Goal: Information Seeking & Learning: Learn about a topic

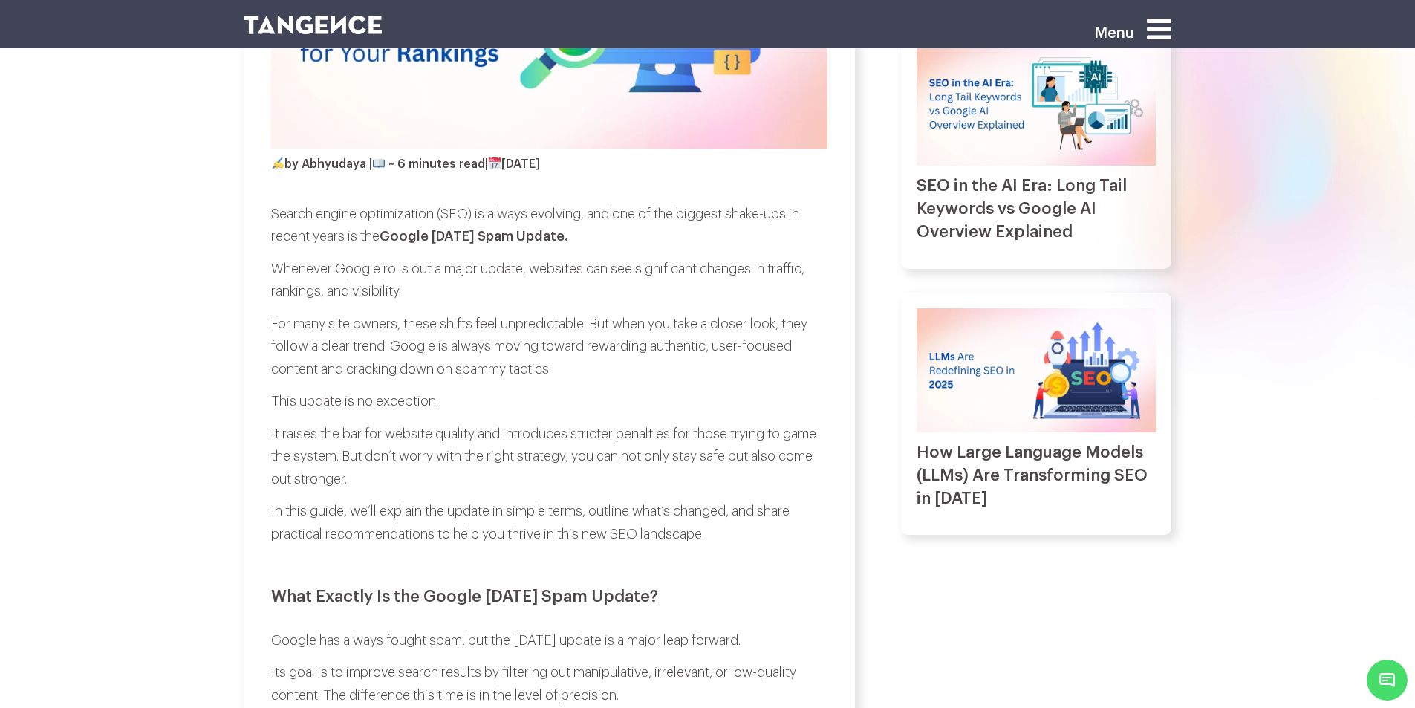
scroll to position [594, 0]
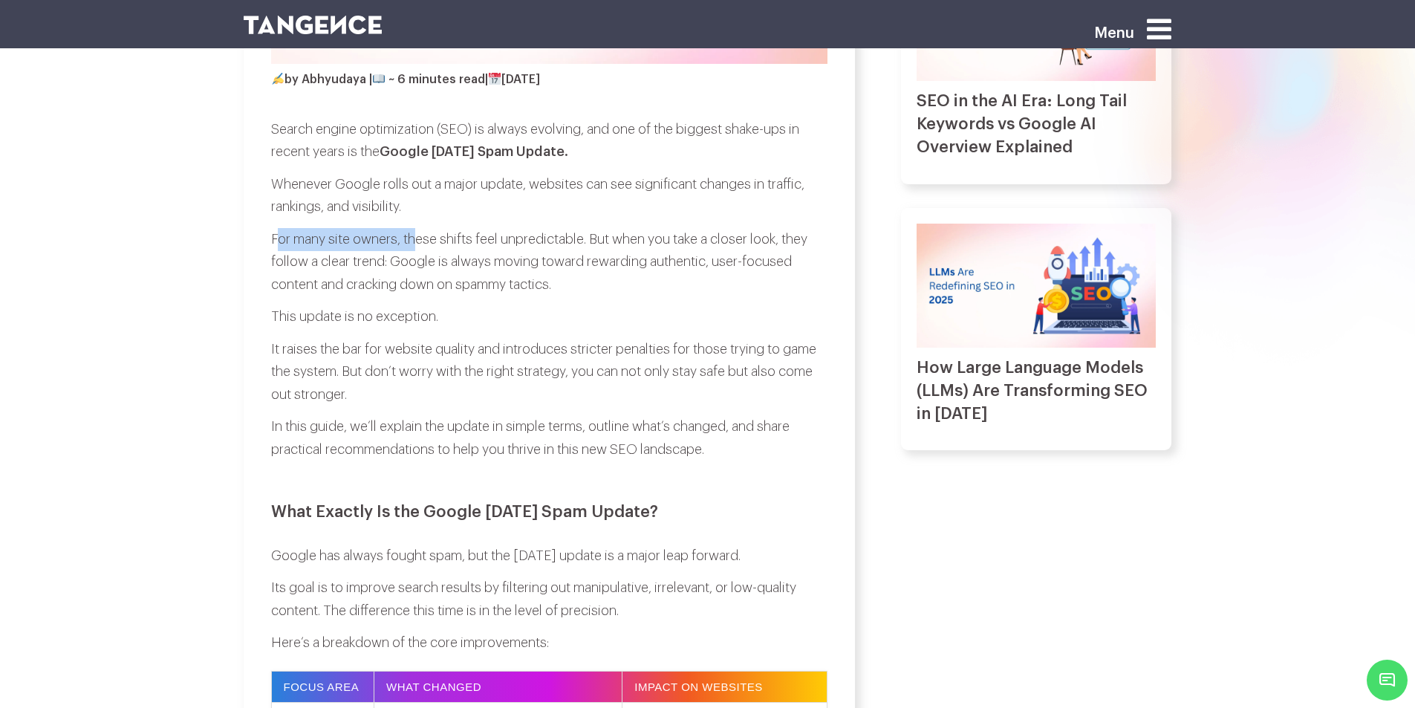
drag, startPoint x: 276, startPoint y: 234, endPoint x: 420, endPoint y: 239, distance: 144.9
click at [420, 239] on p "For many site owners, these shifts feel unpredictable. But when you take a clos…" at bounding box center [549, 262] width 556 height 68
click at [437, 238] on p "For many site owners, these shifts feel unpredictable. But when you take a clos…" at bounding box center [549, 262] width 556 height 68
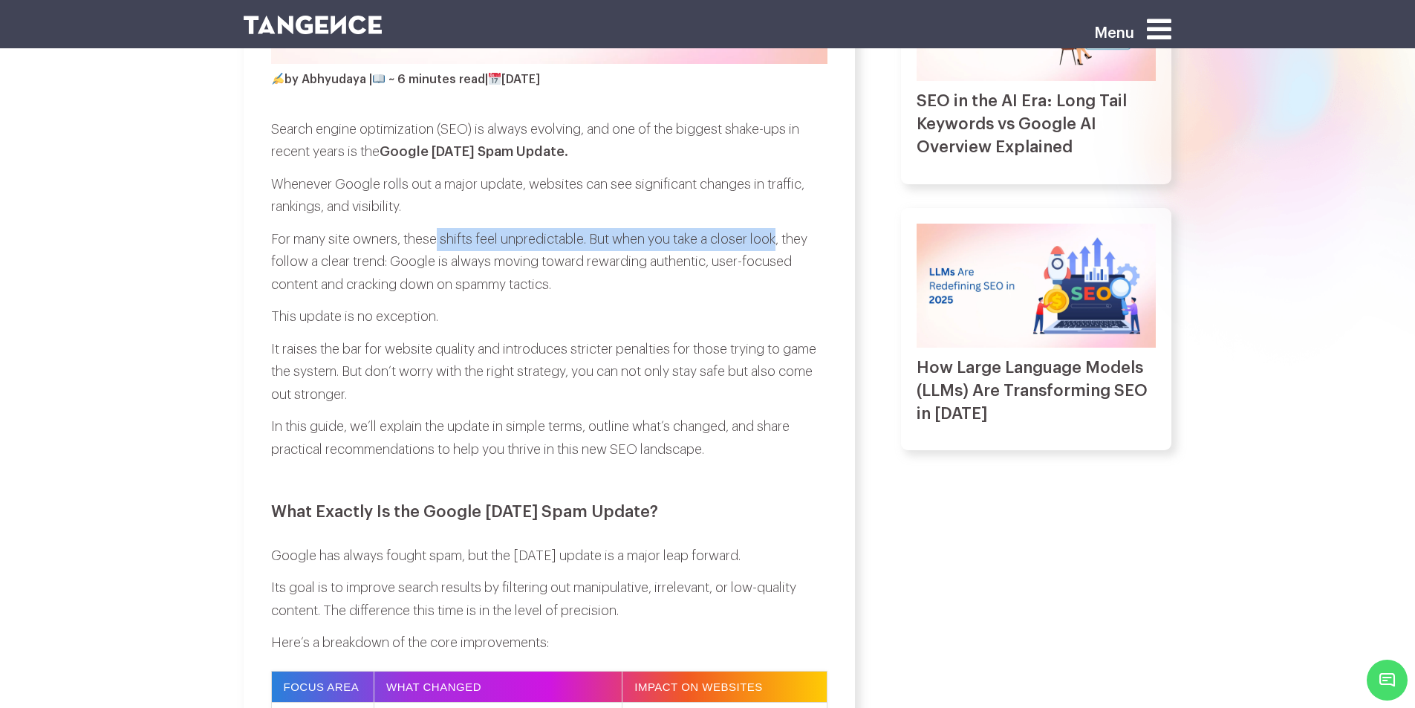
drag, startPoint x: 437, startPoint y: 238, endPoint x: 772, endPoint y: 238, distance: 335.7
click at [772, 238] on p "For many site owners, these shifts feel unpredictable. But when you take a clos…" at bounding box center [549, 262] width 556 height 68
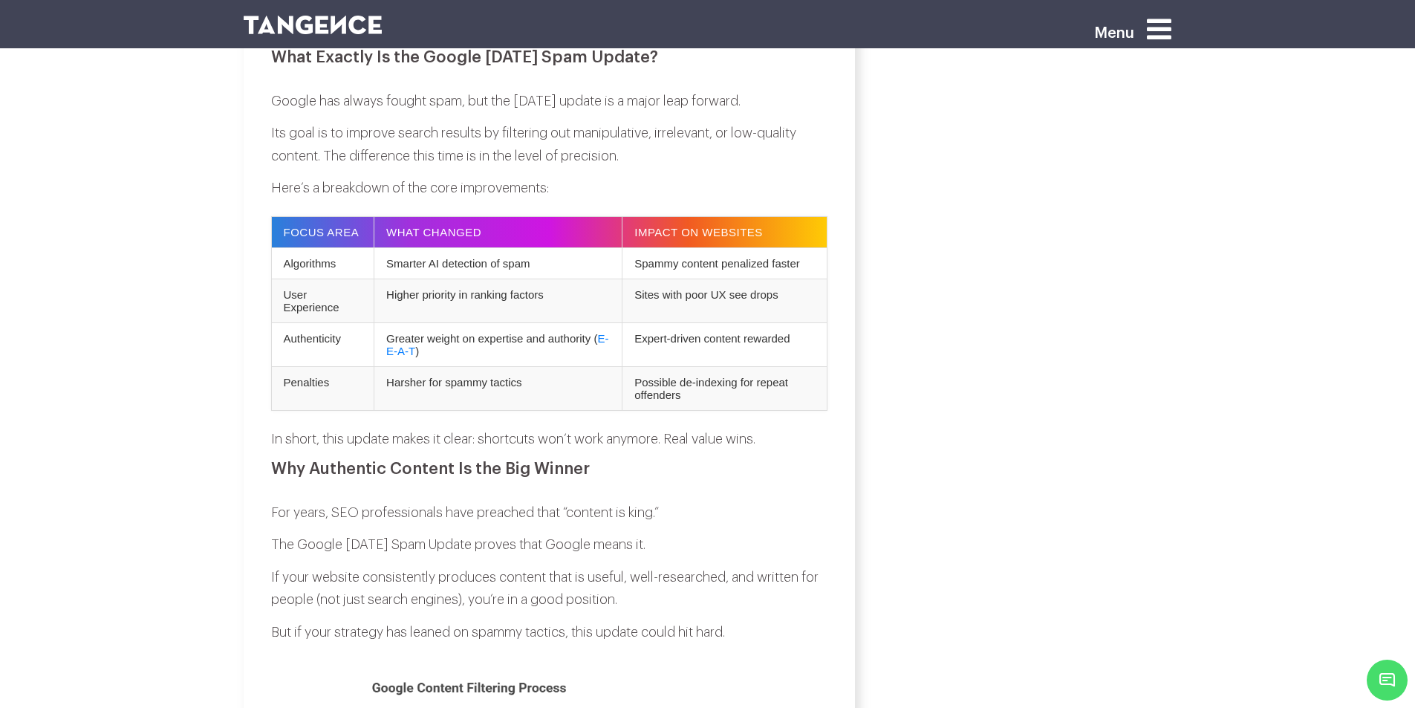
scroll to position [1040, 0]
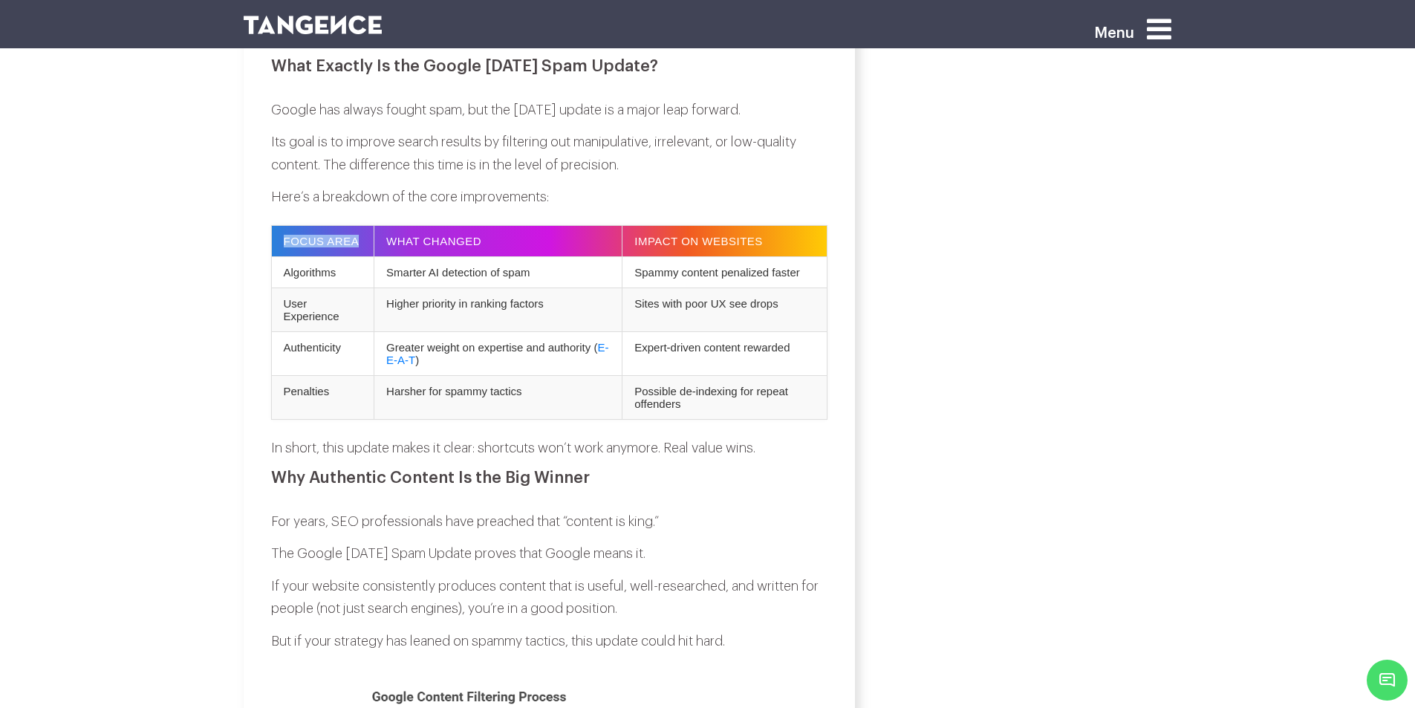
drag, startPoint x: 284, startPoint y: 237, endPoint x: 364, endPoint y: 246, distance: 80.7
click at [364, 246] on th "Focus Area" at bounding box center [322, 241] width 103 height 31
drag, startPoint x: 303, startPoint y: 281, endPoint x: 356, endPoint y: 285, distance: 52.9
click at [356, 285] on td "Algorithms" at bounding box center [322, 272] width 103 height 31
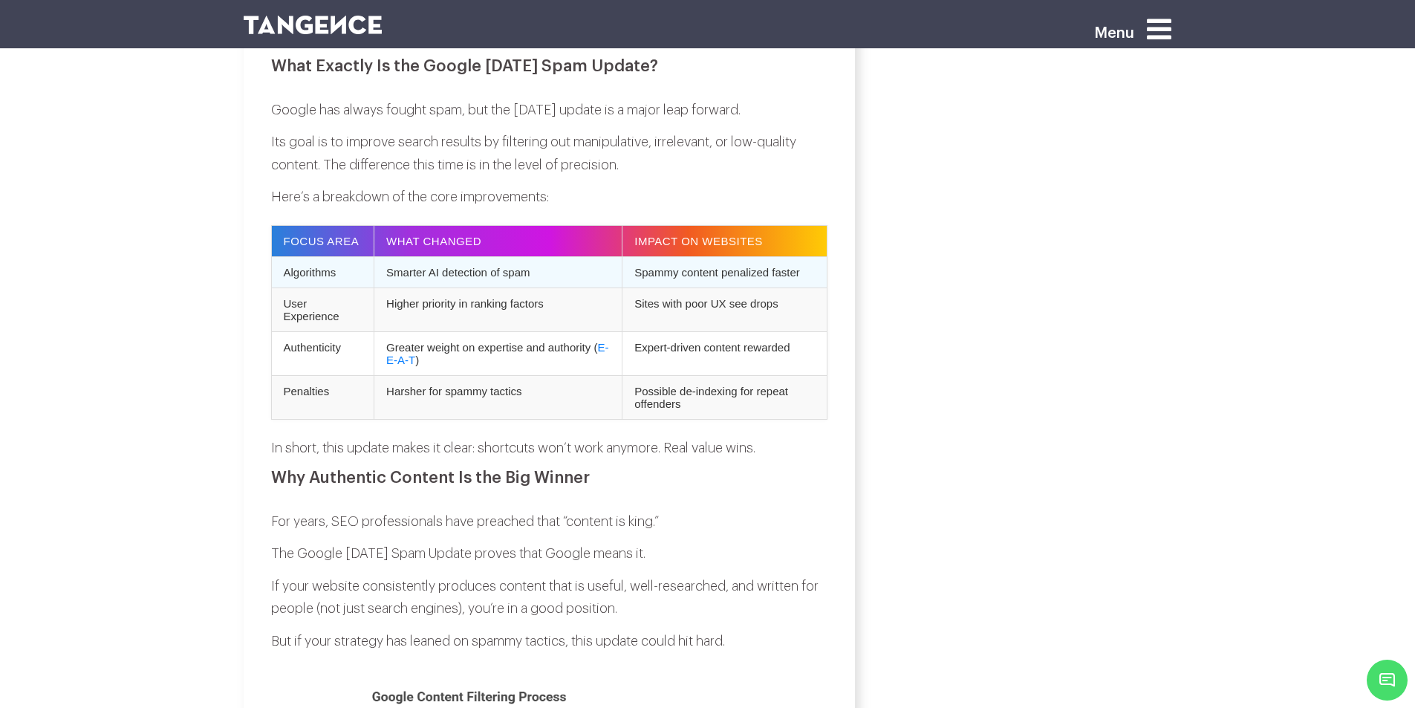
click at [393, 277] on td "Smarter AI detection of spam" at bounding box center [498, 272] width 248 height 31
drag, startPoint x: 393, startPoint y: 277, endPoint x: 527, endPoint y: 279, distance: 134.4
click at [527, 279] on td "Smarter AI detection of spam" at bounding box center [498, 272] width 248 height 31
click at [437, 272] on td "Smarter AI detection of spam" at bounding box center [498, 272] width 248 height 31
drag, startPoint x: 437, startPoint y: 272, endPoint x: 494, endPoint y: 270, distance: 57.2
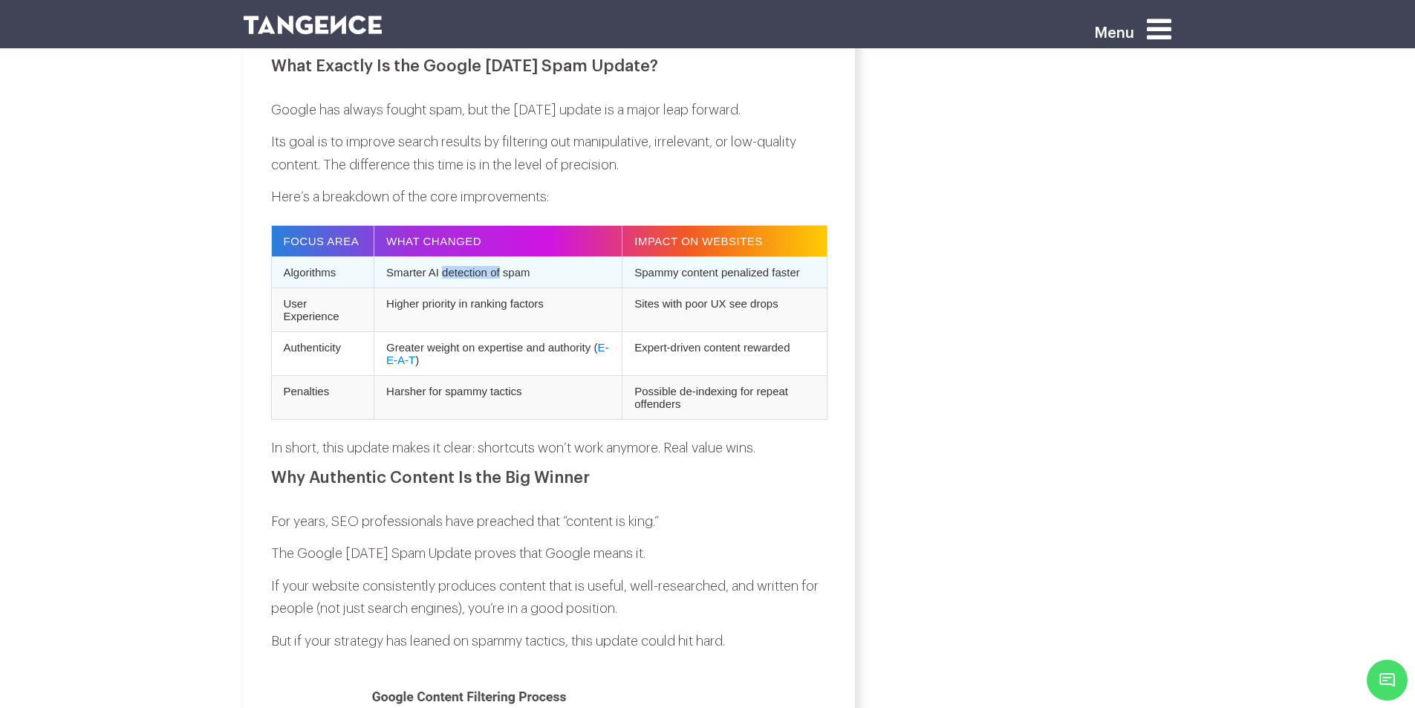
click at [494, 270] on td "Smarter AI detection of spam" at bounding box center [498, 272] width 248 height 31
click at [653, 275] on td "Spammy content penalized faster" at bounding box center [724, 272] width 205 height 31
drag, startPoint x: 653, startPoint y: 275, endPoint x: 794, endPoint y: 279, distance: 141.2
click at [794, 279] on td "Spammy content penalized faster" at bounding box center [724, 272] width 205 height 31
drag, startPoint x: 276, startPoint y: 309, endPoint x: 324, endPoint y: 319, distance: 49.4
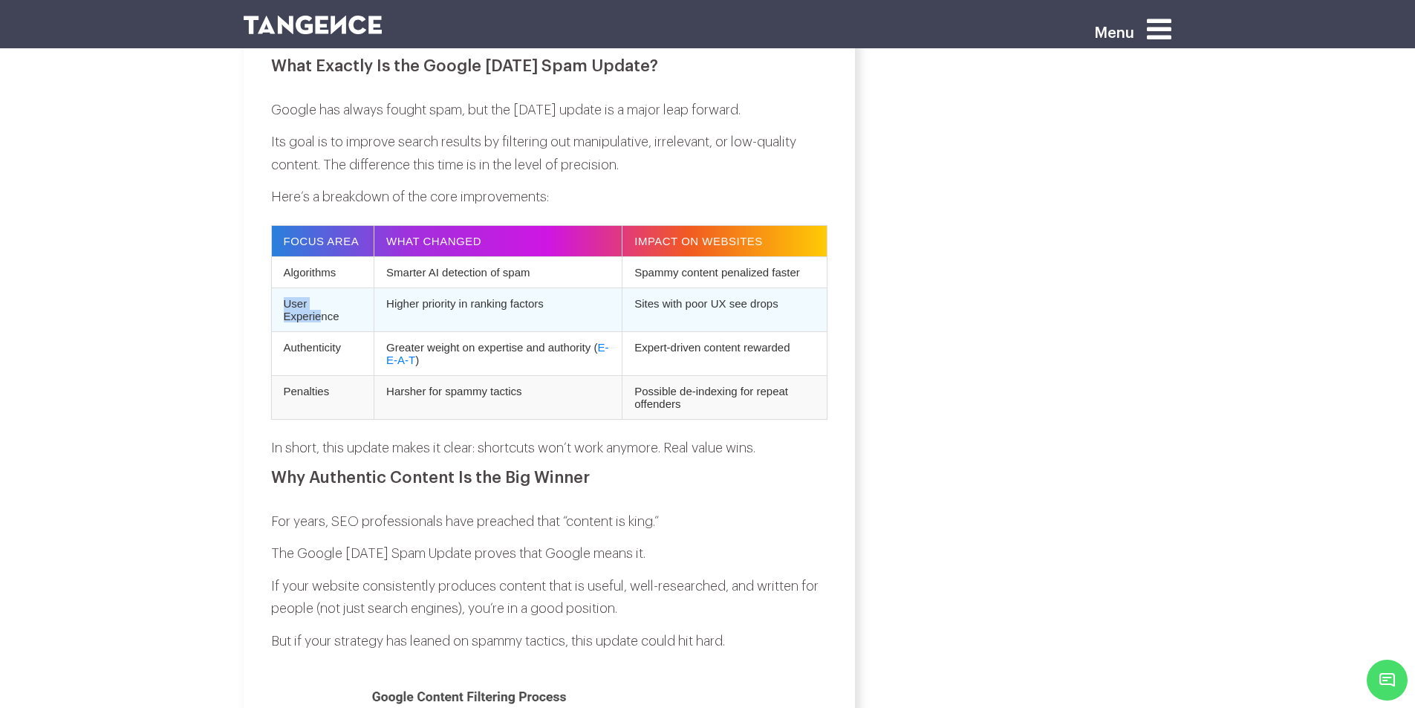
click at [319, 319] on td "User Experience" at bounding box center [322, 310] width 103 height 44
drag, startPoint x: 397, startPoint y: 310, endPoint x: 535, endPoint y: 306, distance: 137.4
click at [535, 306] on td "Higher priority in ranking factors" at bounding box center [498, 310] width 248 height 44
click at [641, 308] on td "Sites with poor UX see drops" at bounding box center [724, 310] width 205 height 44
drag, startPoint x: 641, startPoint y: 308, endPoint x: 746, endPoint y: 316, distance: 105.0
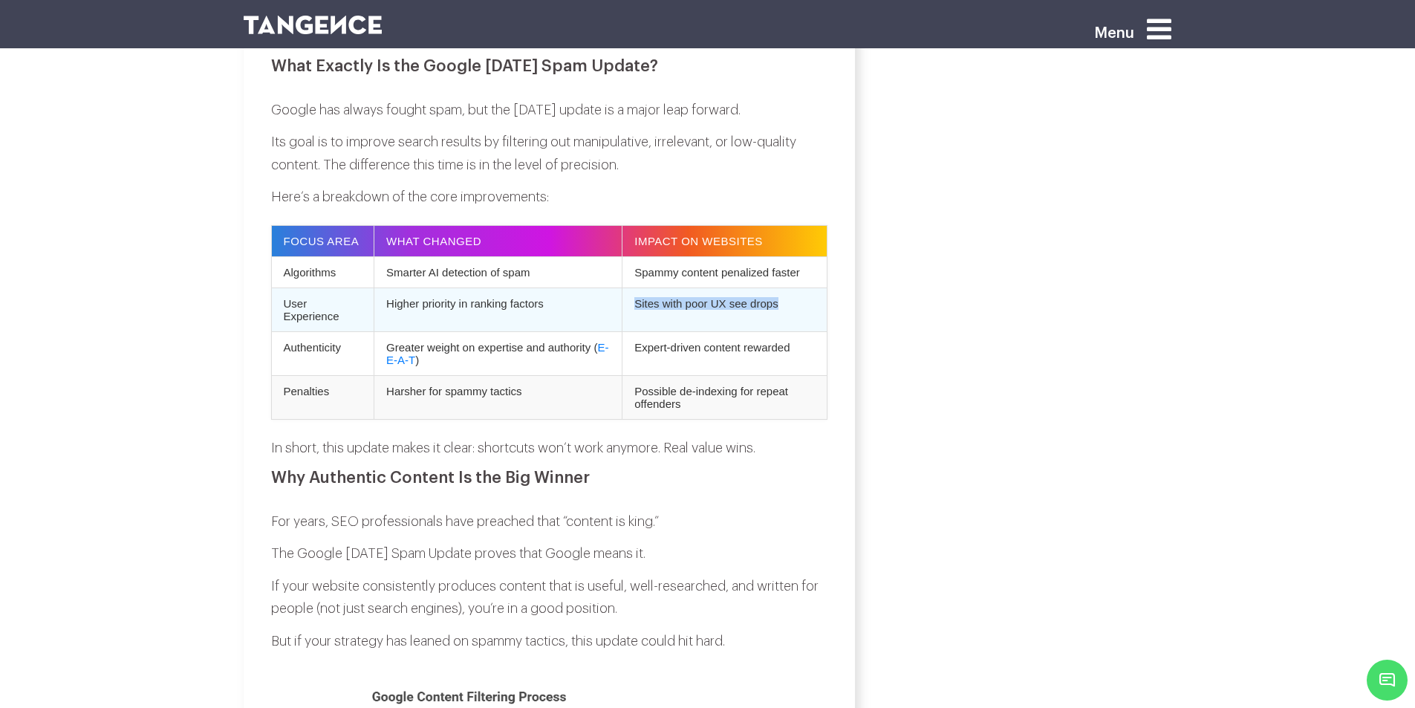
click at [746, 316] on td "Sites with poor UX see drops" at bounding box center [724, 310] width 205 height 44
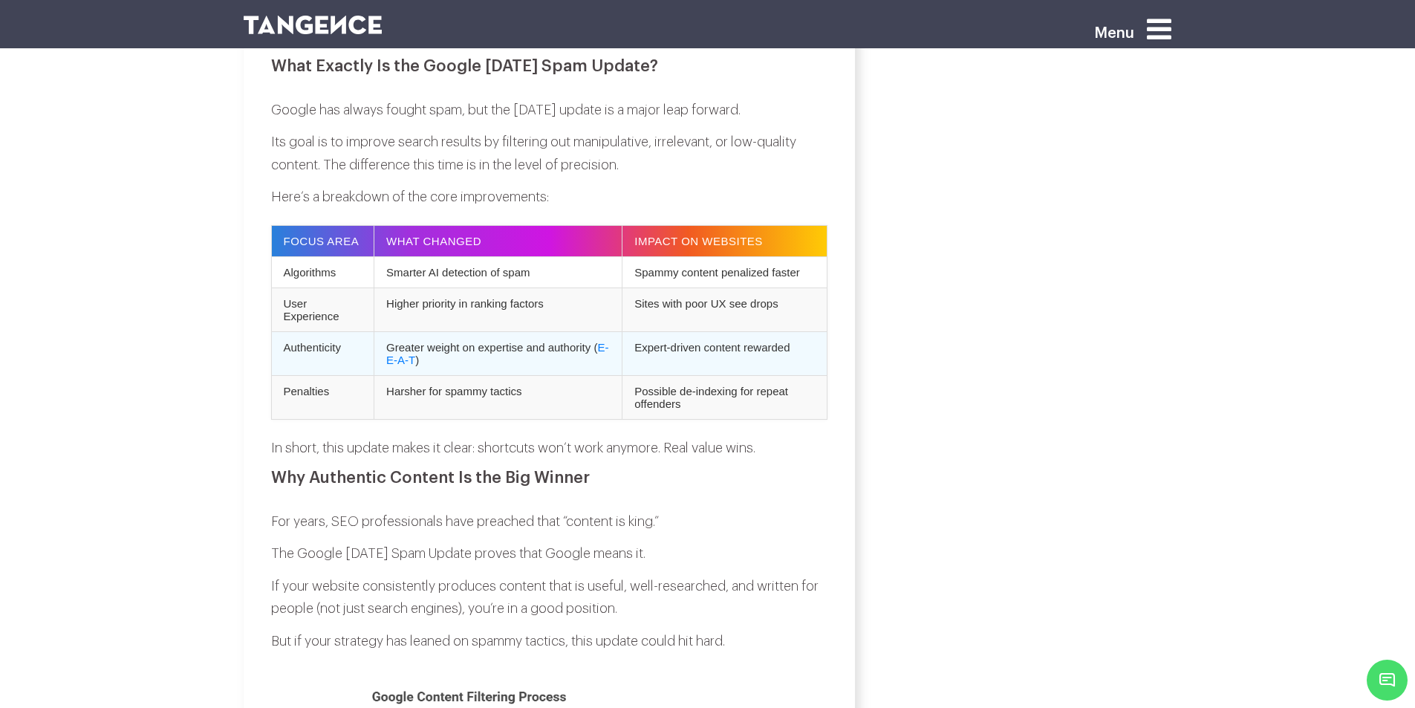
click at [310, 354] on td "Authenticity" at bounding box center [322, 354] width 103 height 44
click at [394, 354] on td "Greater weight on expertise and authority ( E-E-A-T )" at bounding box center [498, 354] width 248 height 44
drag, startPoint x: 394, startPoint y: 354, endPoint x: 573, endPoint y: 356, distance: 179.0
click at [585, 374] on td "Greater weight on expertise and authority ( E-E-A-T )" at bounding box center [498, 354] width 248 height 44
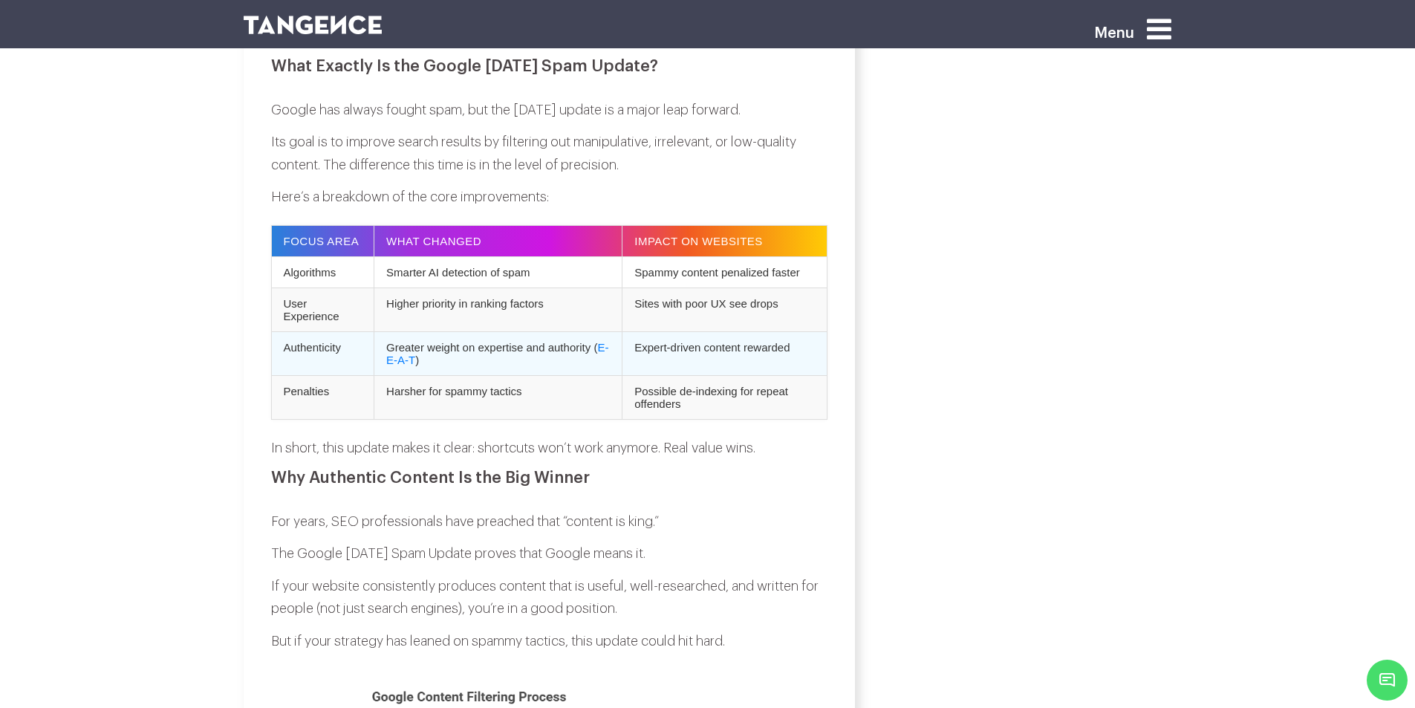
click at [645, 357] on td "Expert-driven content rewarded" at bounding box center [724, 354] width 205 height 44
drag, startPoint x: 645, startPoint y: 357, endPoint x: 790, endPoint y: 360, distance: 145.6
click at [790, 360] on td "Expert-driven content rewarded" at bounding box center [724, 354] width 205 height 44
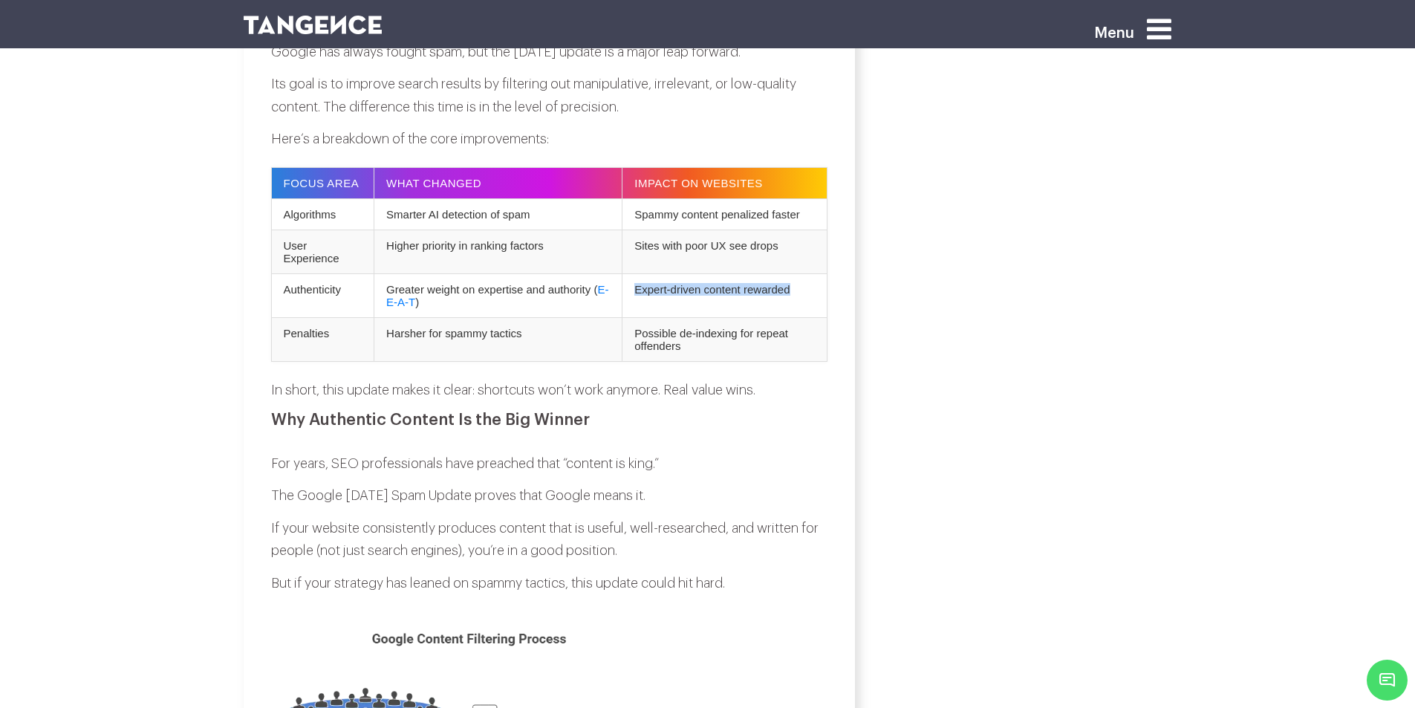
scroll to position [1188, 0]
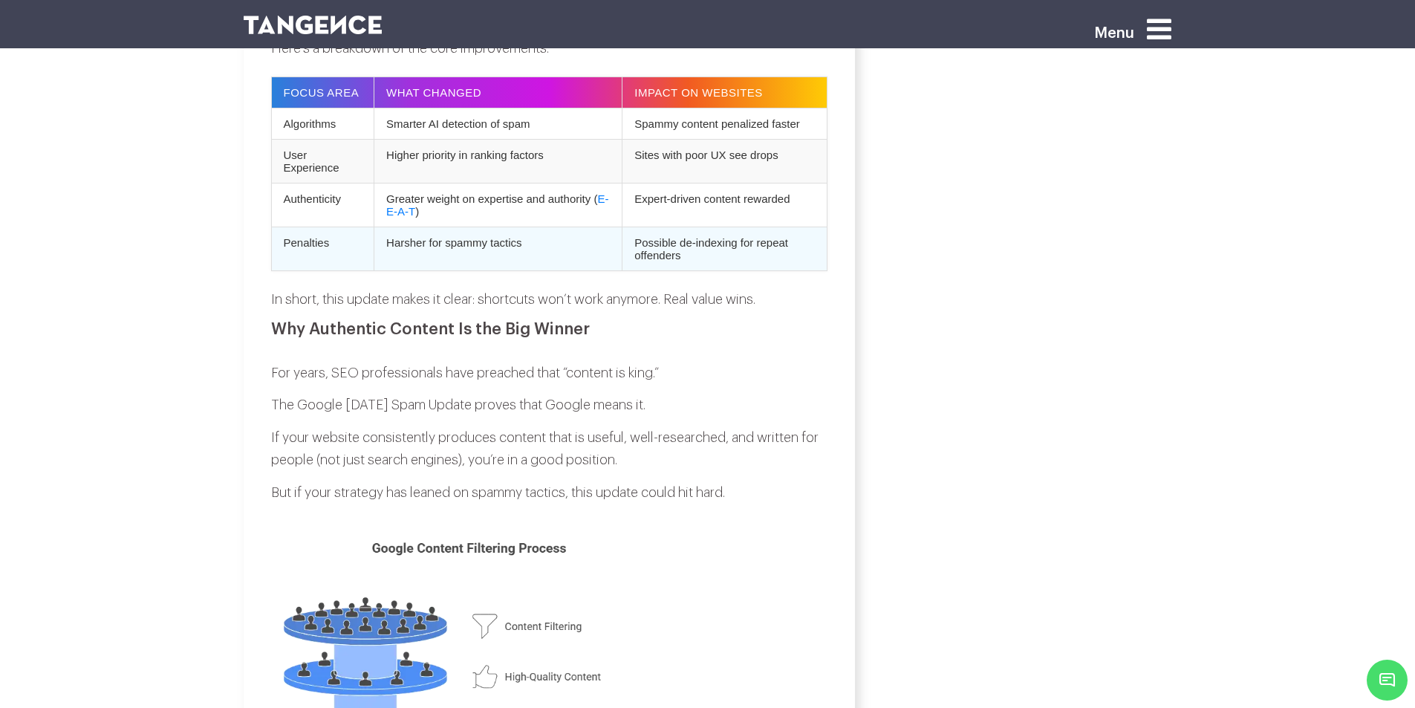
click at [308, 257] on td "Penalties" at bounding box center [322, 249] width 103 height 44
drag, startPoint x: 308, startPoint y: 257, endPoint x: 378, endPoint y: 253, distance: 70.0
click at [313, 255] on td "Penalties" at bounding box center [322, 249] width 103 height 44
drag, startPoint x: 382, startPoint y: 253, endPoint x: 530, endPoint y: 263, distance: 148.2
click at [530, 263] on td "Harsher for spammy tactics" at bounding box center [498, 249] width 248 height 44
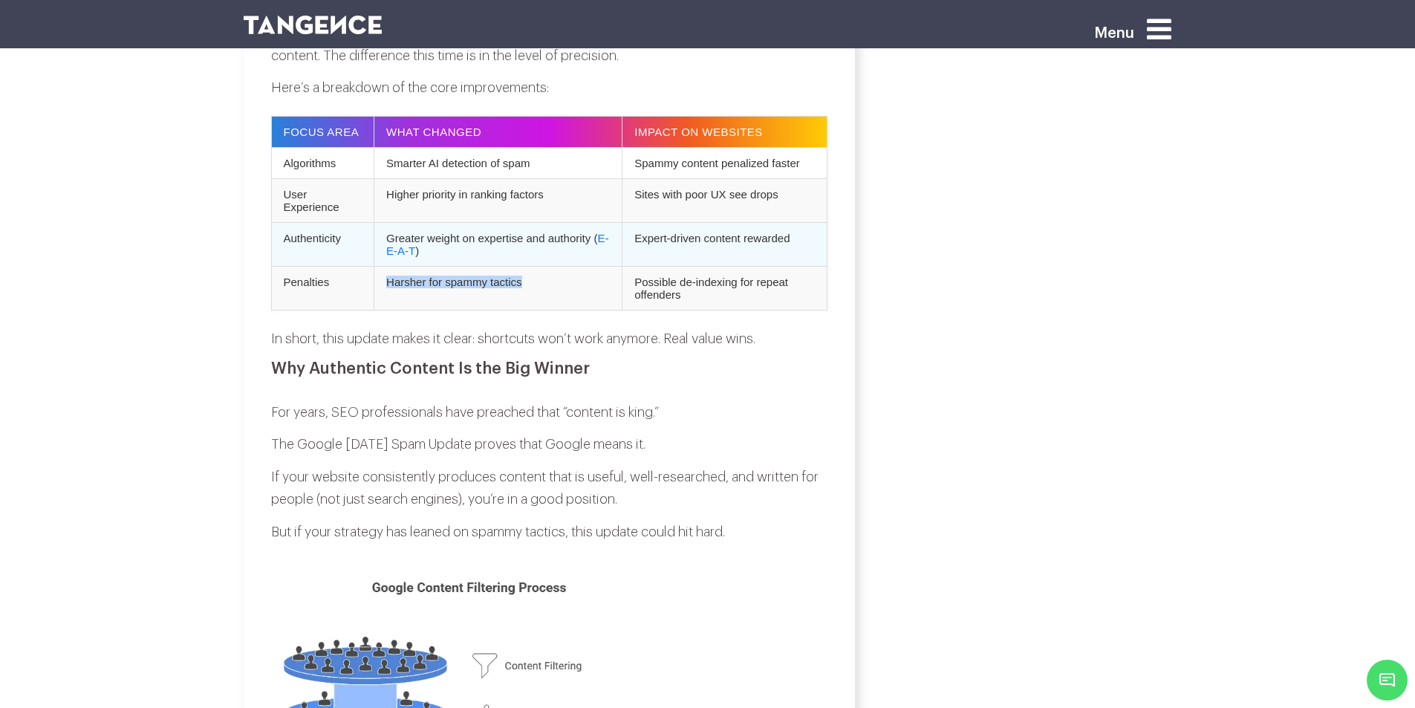
scroll to position [1114, 0]
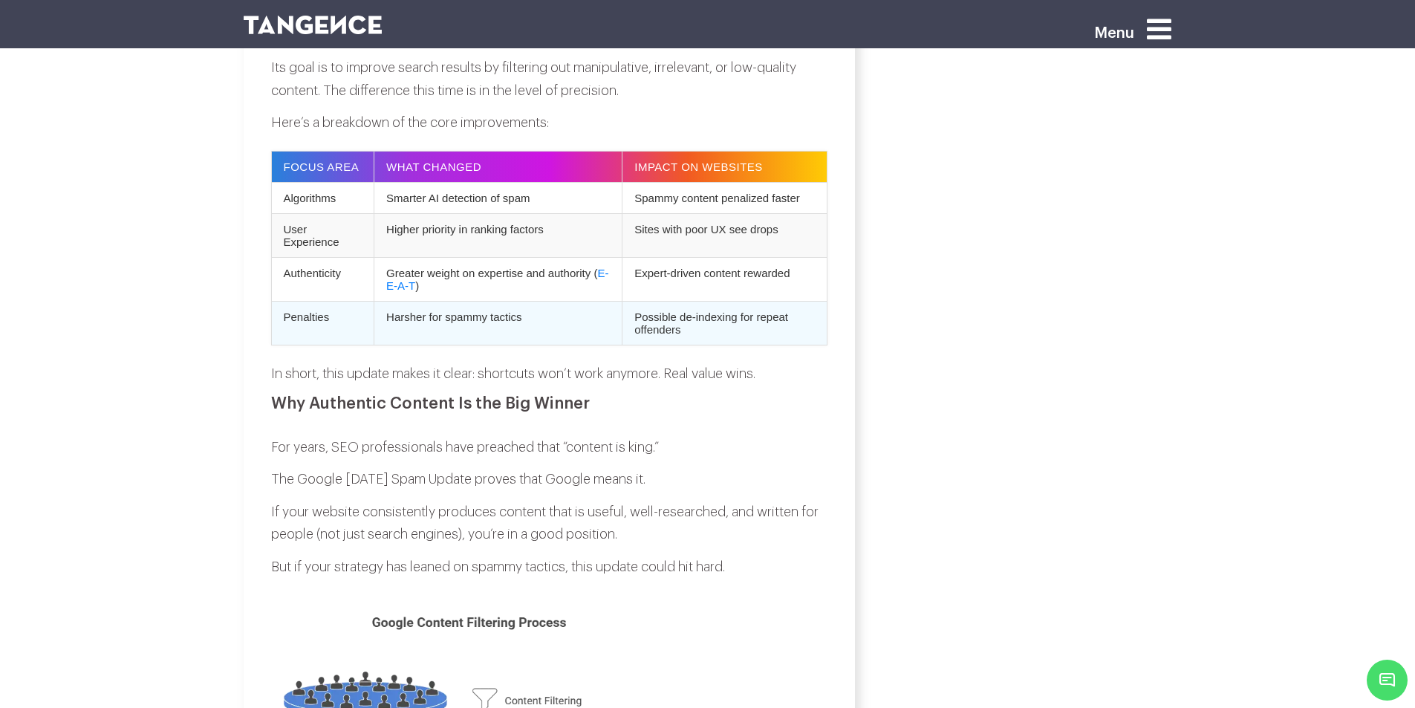
click at [652, 327] on td "Possible de-indexing for repeat offenders" at bounding box center [724, 324] width 205 height 44
drag, startPoint x: 652, startPoint y: 327, endPoint x: 772, endPoint y: 351, distance: 122.8
click at [772, 345] on td "Possible de-indexing for repeat offenders" at bounding box center [724, 324] width 205 height 44
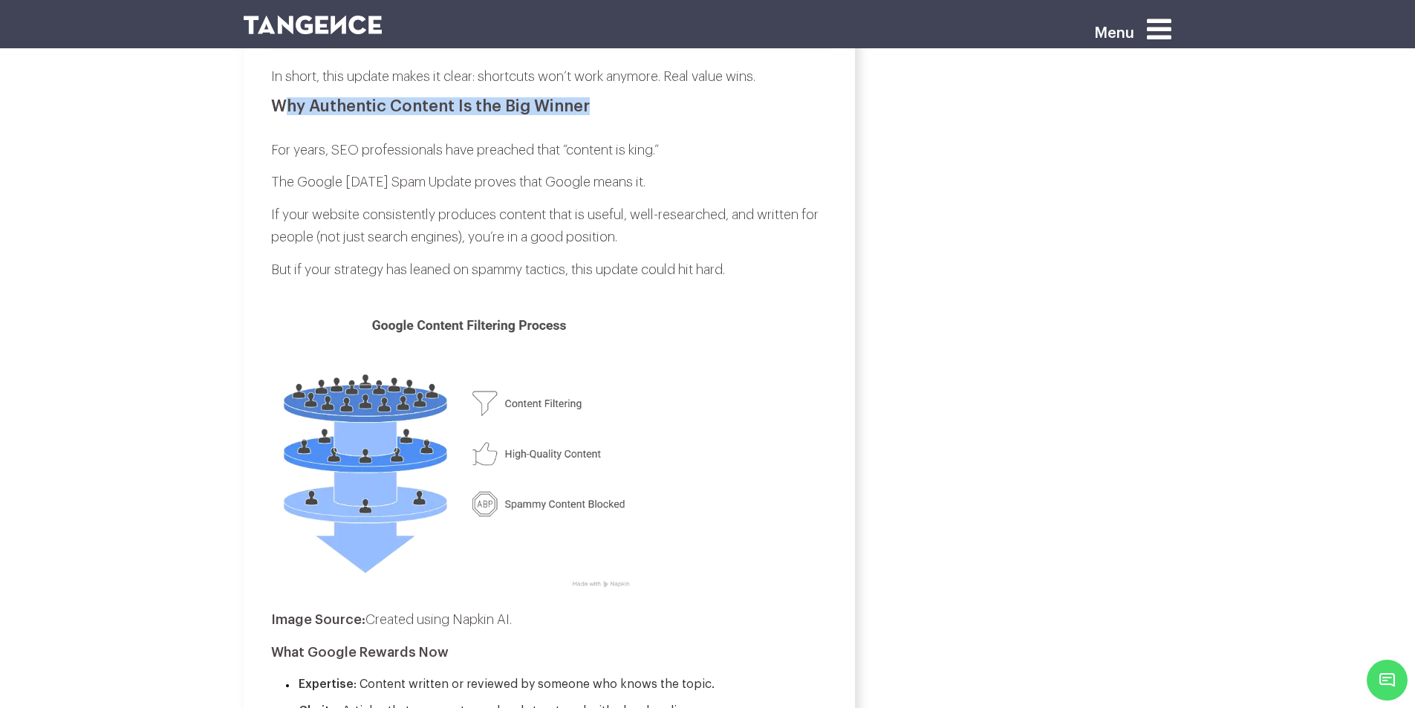
drag, startPoint x: 285, startPoint y: 132, endPoint x: 608, endPoint y: 120, distance: 323.3
click at [608, 115] on h2 "Why Authentic Content Is the Big Winner" at bounding box center [549, 106] width 556 height 18
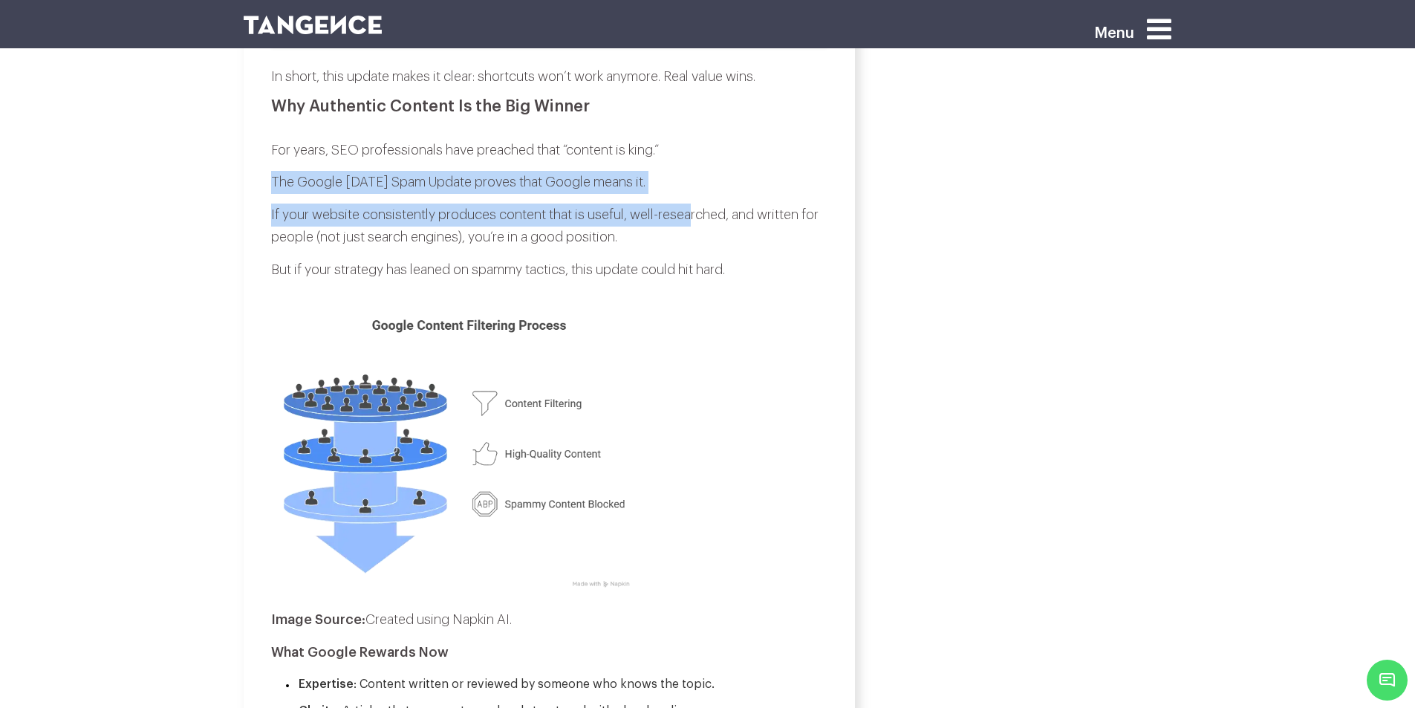
drag, startPoint x: 267, startPoint y: 202, endPoint x: 682, endPoint y: 218, distance: 415.4
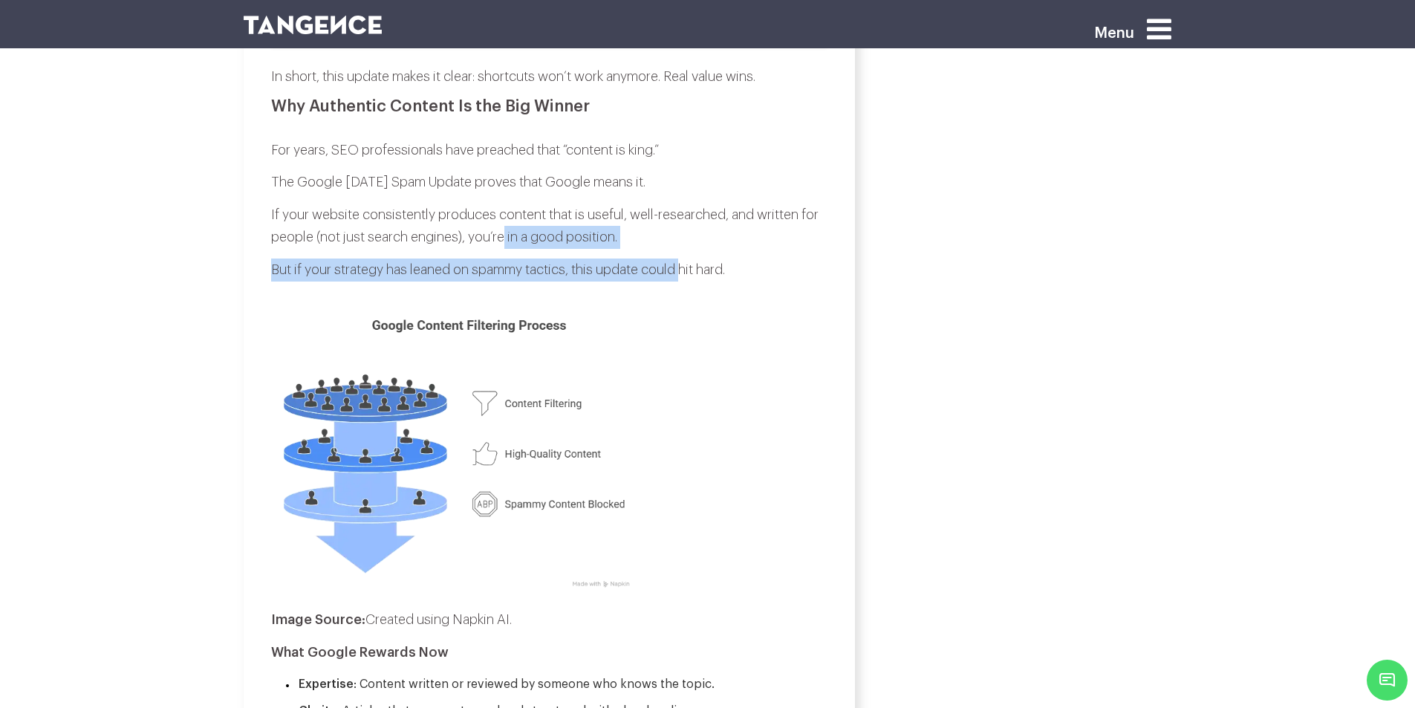
drag, startPoint x: 506, startPoint y: 264, endPoint x: 688, endPoint y: 276, distance: 183.1
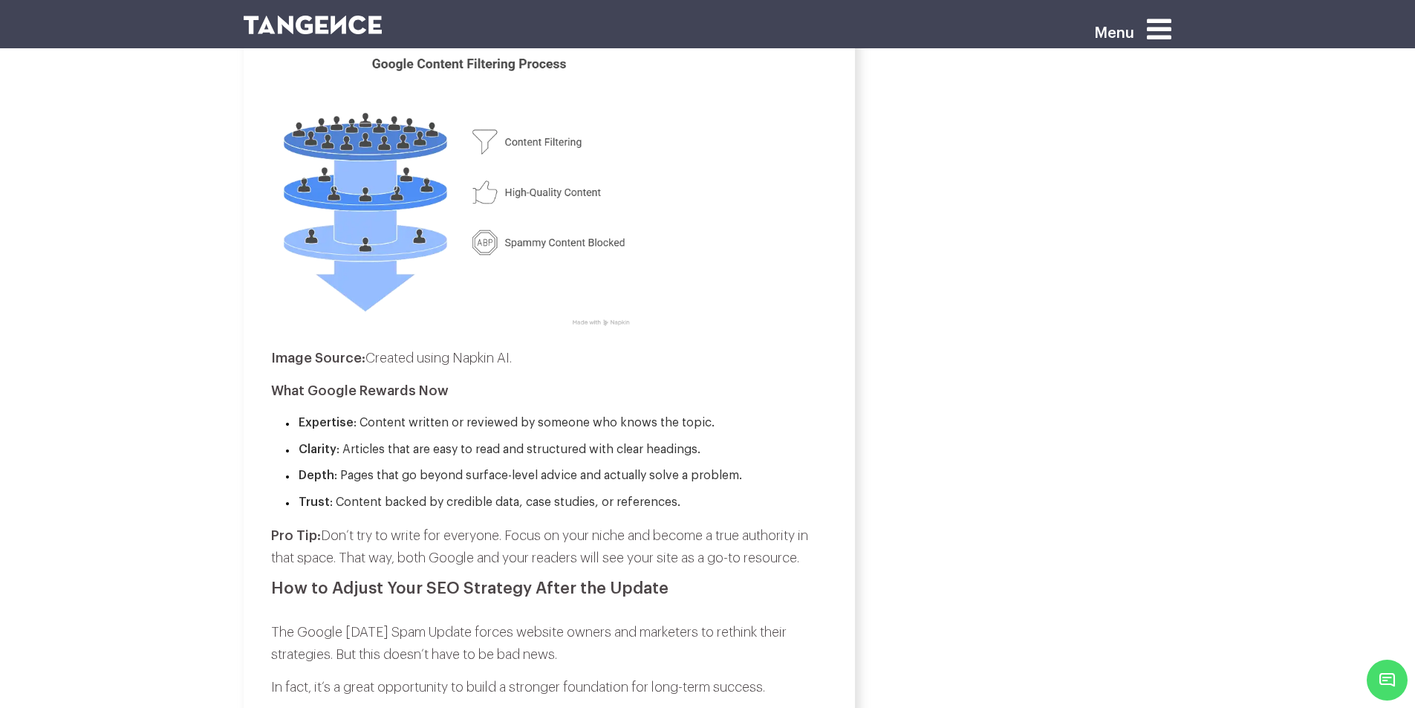
scroll to position [1857, 0]
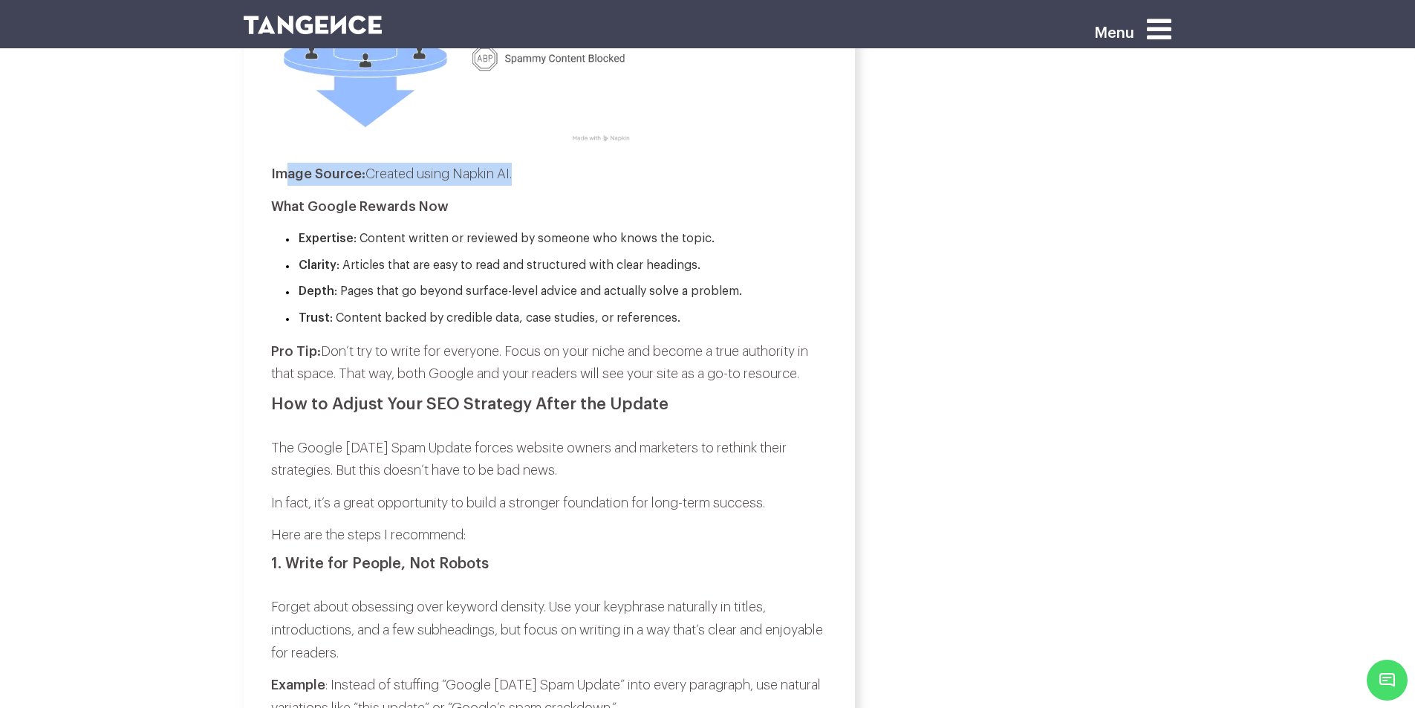
drag, startPoint x: 296, startPoint y: 192, endPoint x: 602, endPoint y: 198, distance: 306.8
click at [602, 186] on p "Image Source: Created using Napkin AI." at bounding box center [549, 174] width 556 height 23
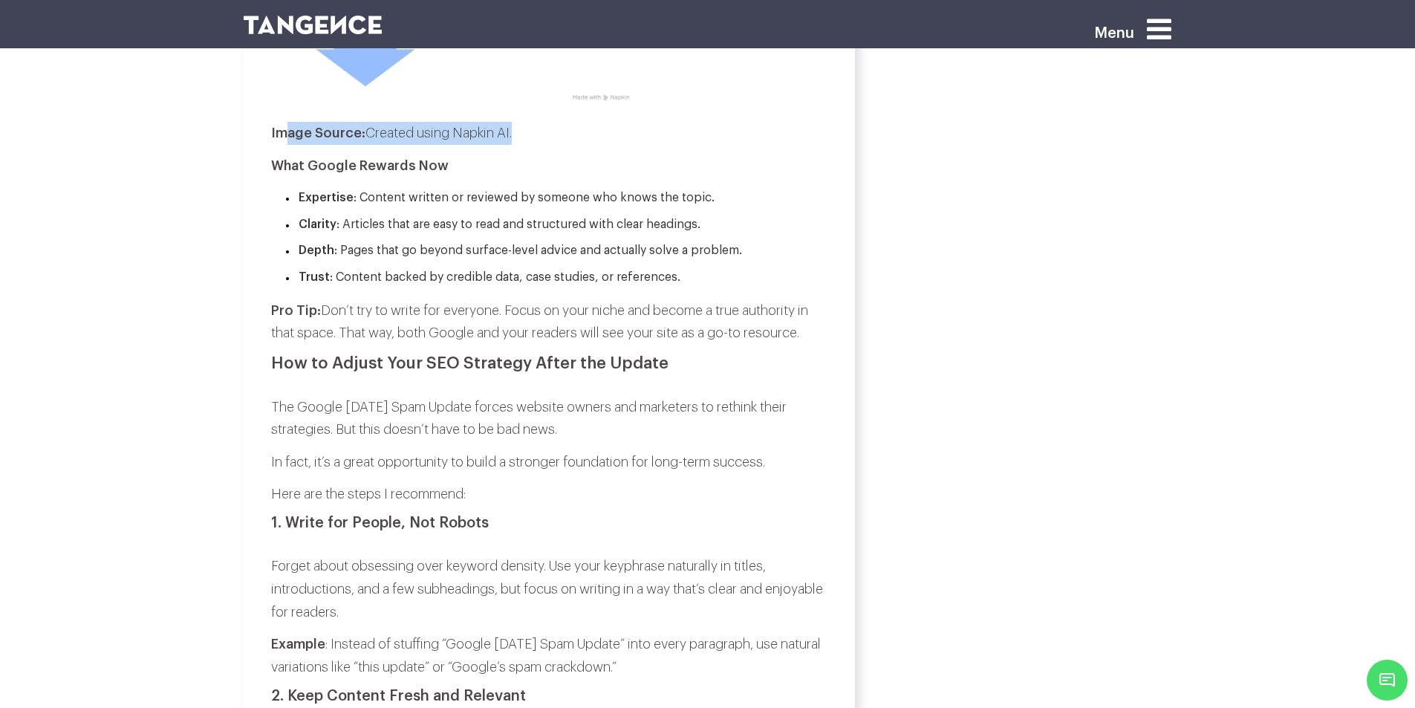
scroll to position [1931, 0]
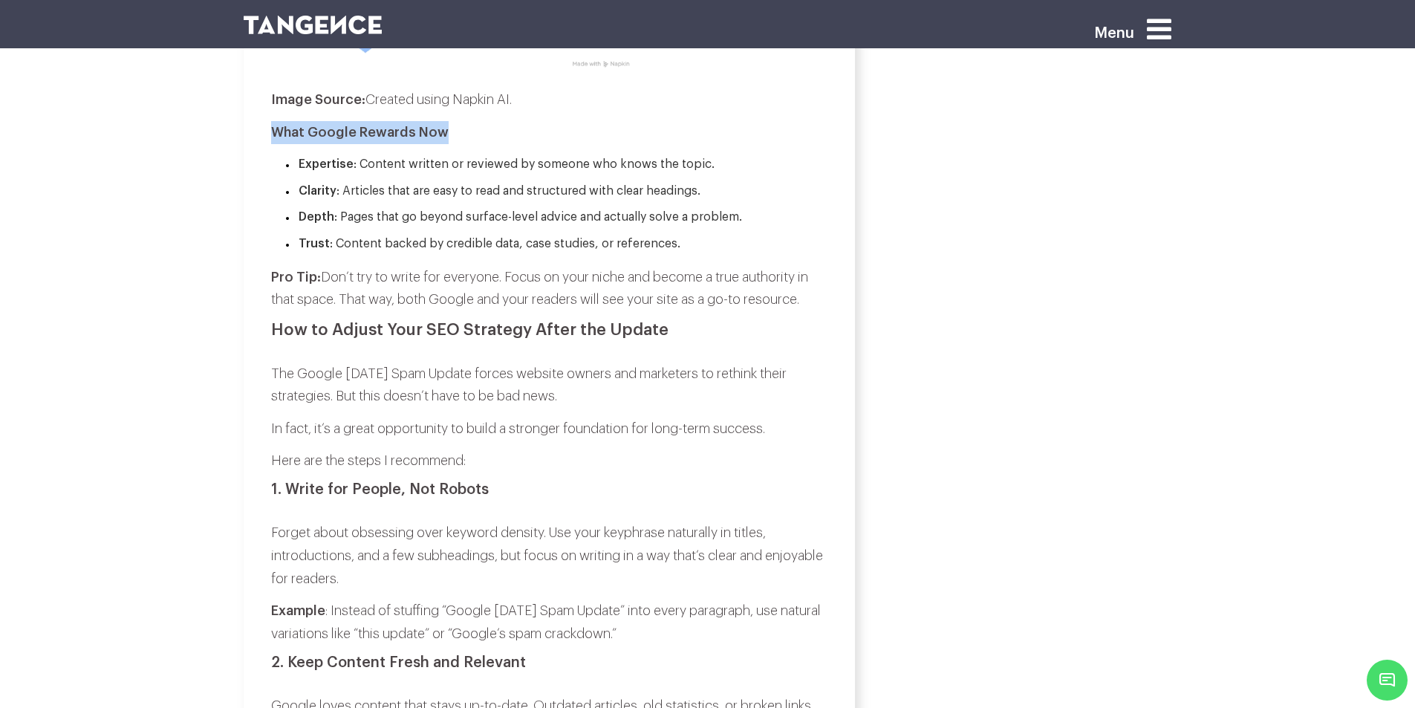
drag, startPoint x: 270, startPoint y: 152, endPoint x: 439, endPoint y: 156, distance: 168.6
click at [439, 139] on strong "What Google Rewards Now" at bounding box center [360, 132] width 178 height 13
click at [324, 170] on strong "Expertise" at bounding box center [326, 164] width 55 height 12
click at [295, 201] on li "Clarity : Articles that are easy to read and structured with clear headings." at bounding box center [556, 191] width 542 height 19
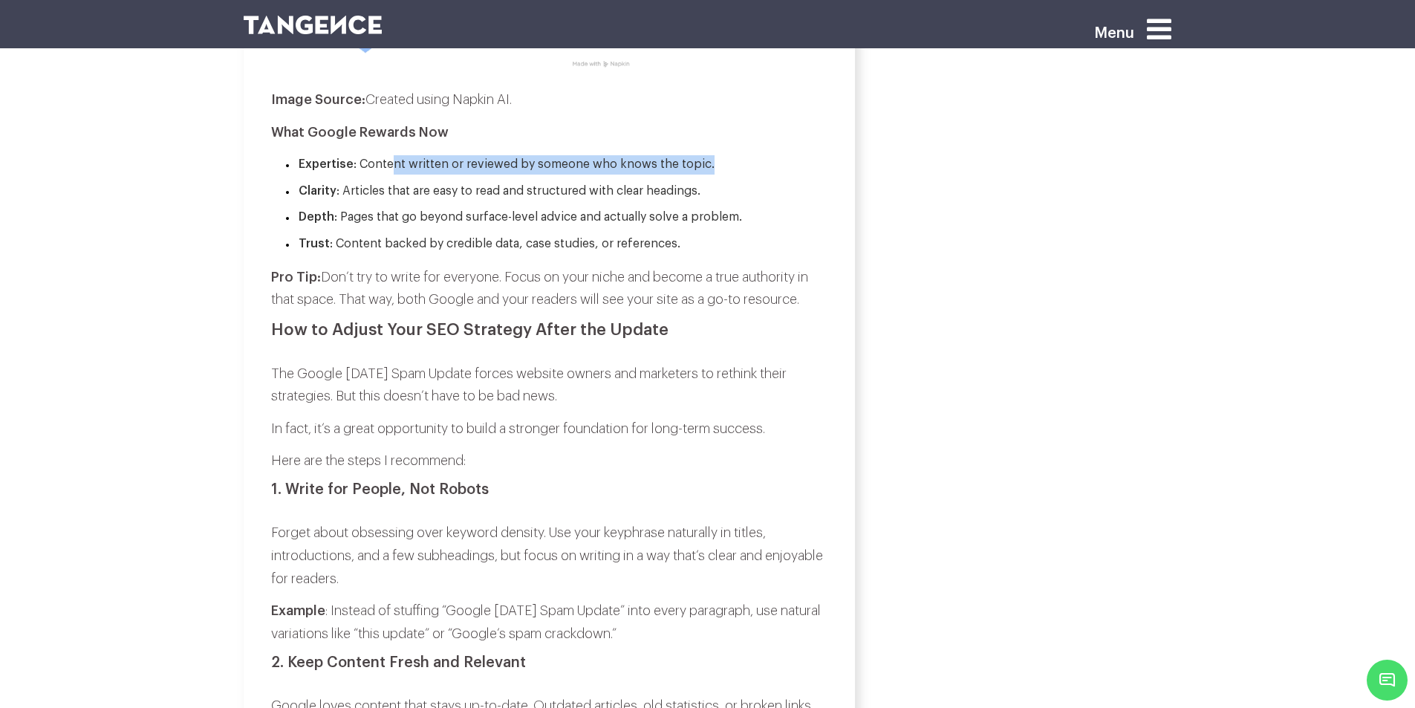
drag, startPoint x: 392, startPoint y: 178, endPoint x: 723, endPoint y: 177, distance: 330.5
click at [723, 175] on li "Expertise : Content written or reviewed by someone who knows the topic." at bounding box center [556, 164] width 542 height 19
click at [312, 197] on strong "Clarity" at bounding box center [318, 191] width 38 height 12
click at [307, 197] on strong "Clarity" at bounding box center [318, 191] width 38 height 12
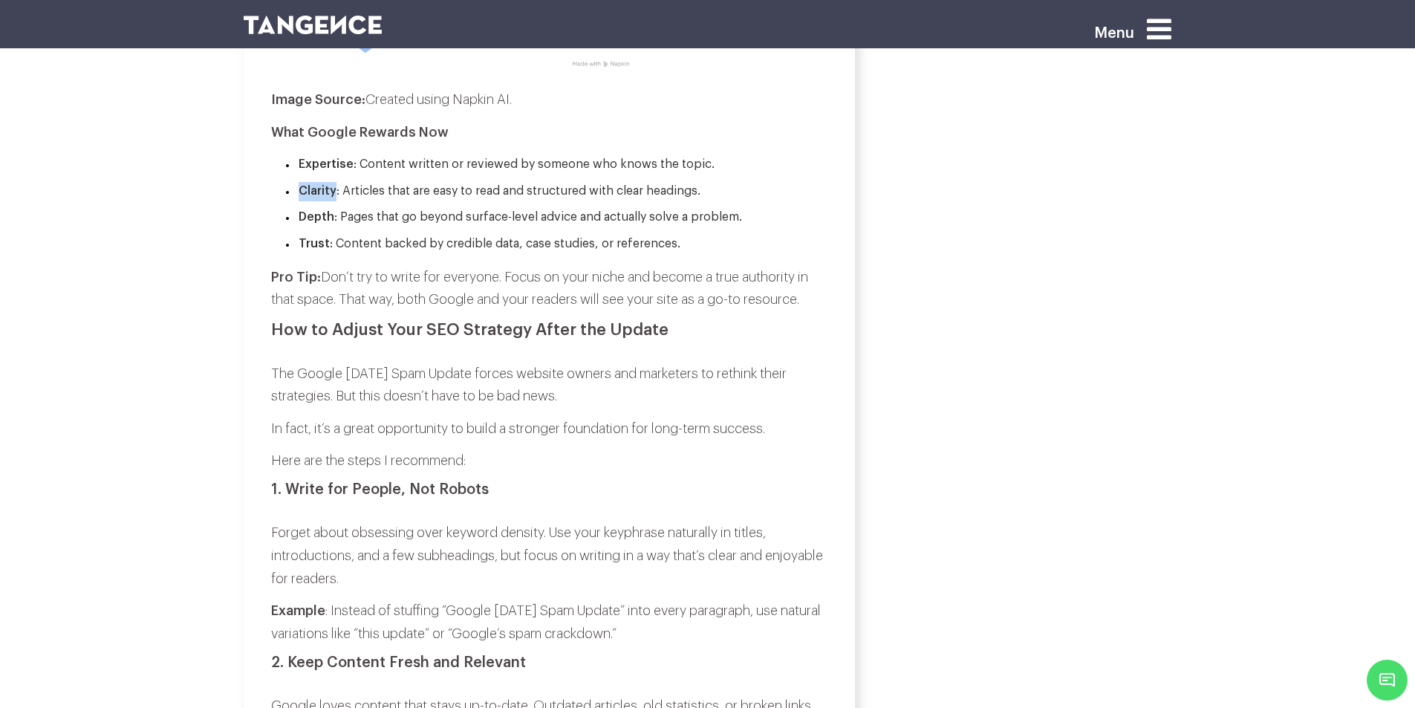
click at [307, 197] on strong "Clarity" at bounding box center [318, 191] width 38 height 12
click at [348, 201] on li "Clarity : Articles that are easy to read and structured with clear headings." at bounding box center [556, 191] width 542 height 19
drag, startPoint x: 348, startPoint y: 207, endPoint x: 703, endPoint y: 212, distance: 355.8
click at [703, 201] on li "Clarity : Articles that are easy to read and structured with clear headings." at bounding box center [556, 191] width 542 height 19
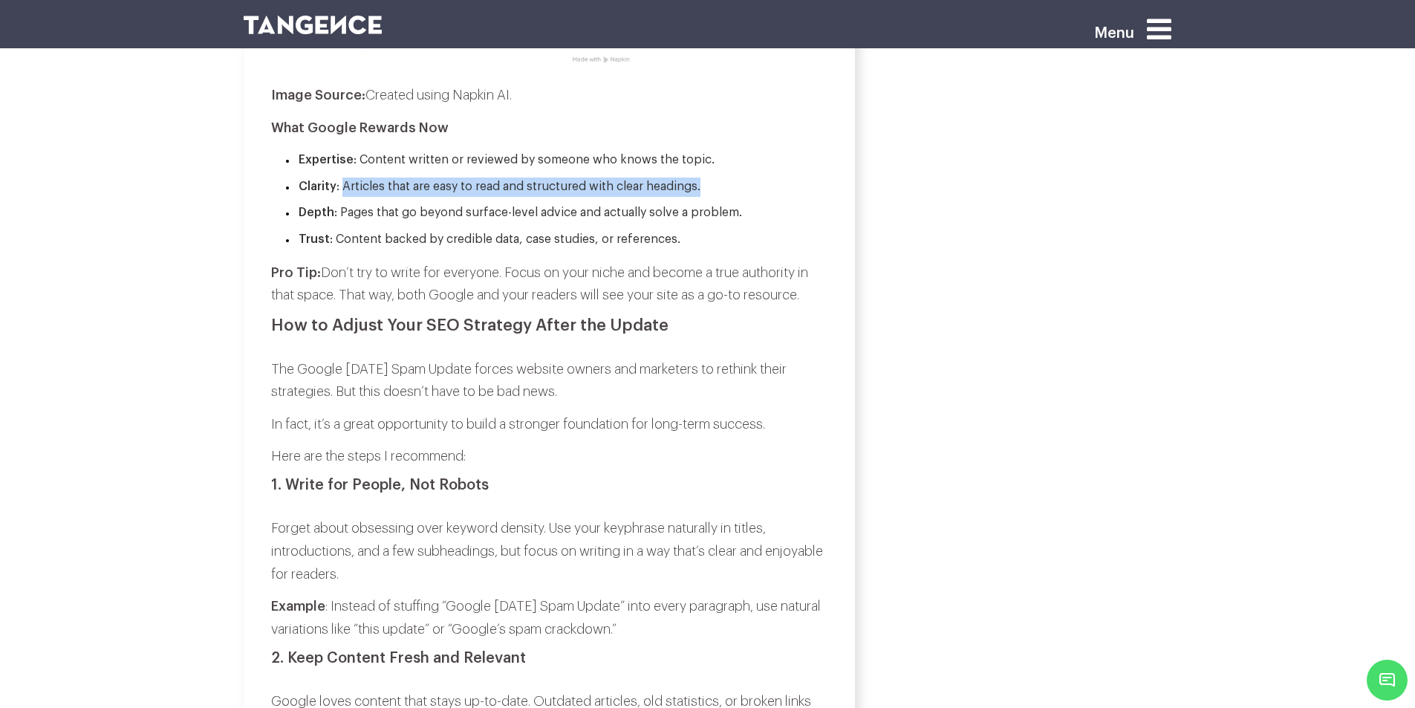
scroll to position [2005, 0]
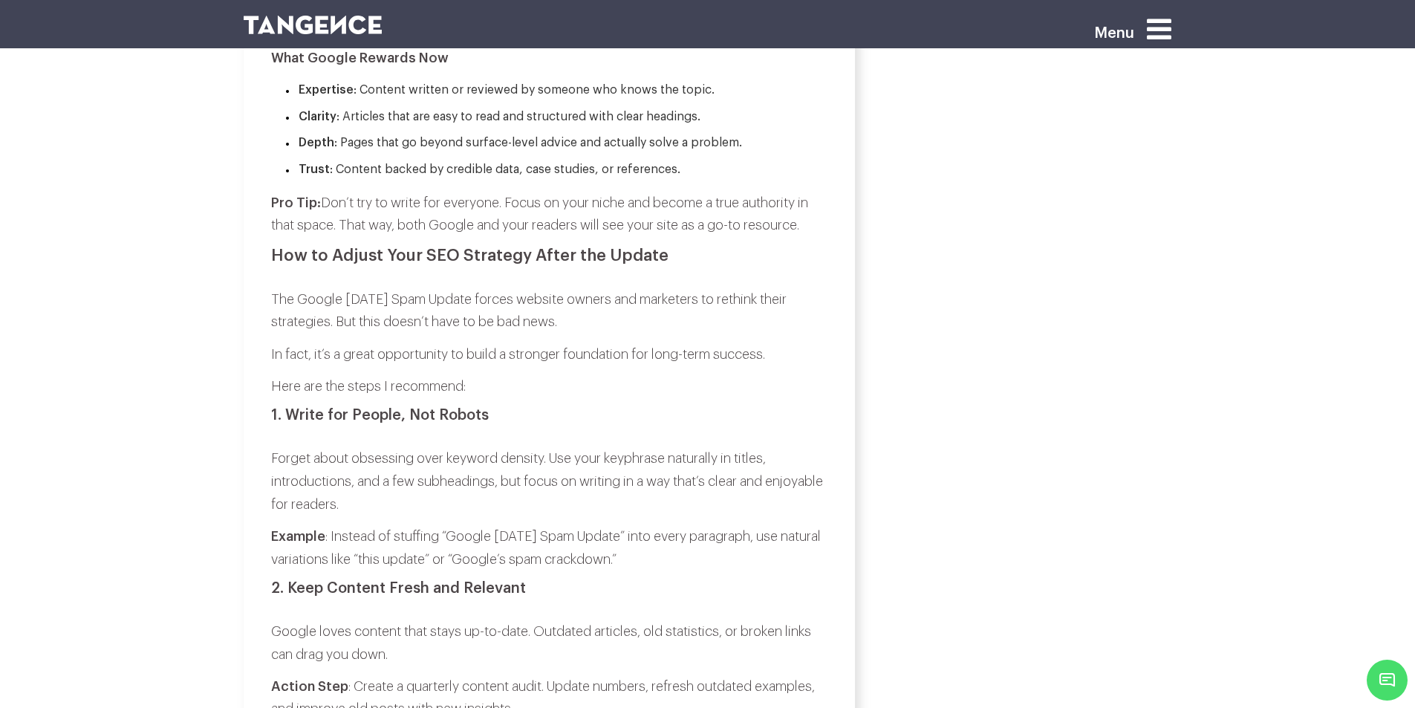
click at [316, 149] on strong "Depth" at bounding box center [317, 143] width 36 height 12
drag, startPoint x: 369, startPoint y: 161, endPoint x: 733, endPoint y: 166, distance: 363.9
click at [733, 153] on li "Depth : Pages that go beyond surface-level advice and actually solve a problem." at bounding box center [556, 143] width 542 height 19
click at [300, 175] on strong "Trust" at bounding box center [314, 169] width 31 height 12
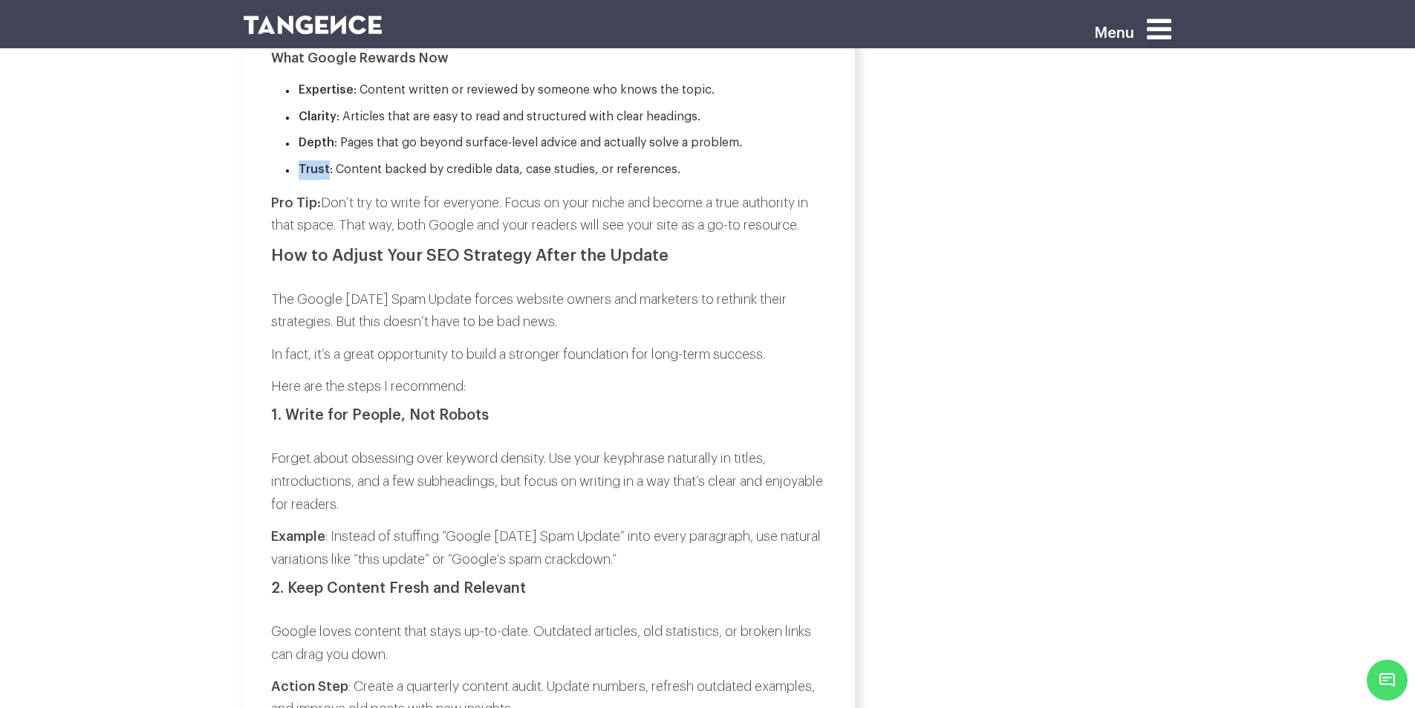
click at [300, 175] on strong "Trust" at bounding box center [314, 169] width 31 height 12
drag, startPoint x: 352, startPoint y: 186, endPoint x: 484, endPoint y: 188, distance: 132.2
click at [484, 180] on li "Trust : Content backed by credible data, case studies, or references." at bounding box center [556, 169] width 542 height 19
click at [370, 180] on li "Trust : Content backed by credible data, case studies, or references." at bounding box center [556, 169] width 542 height 19
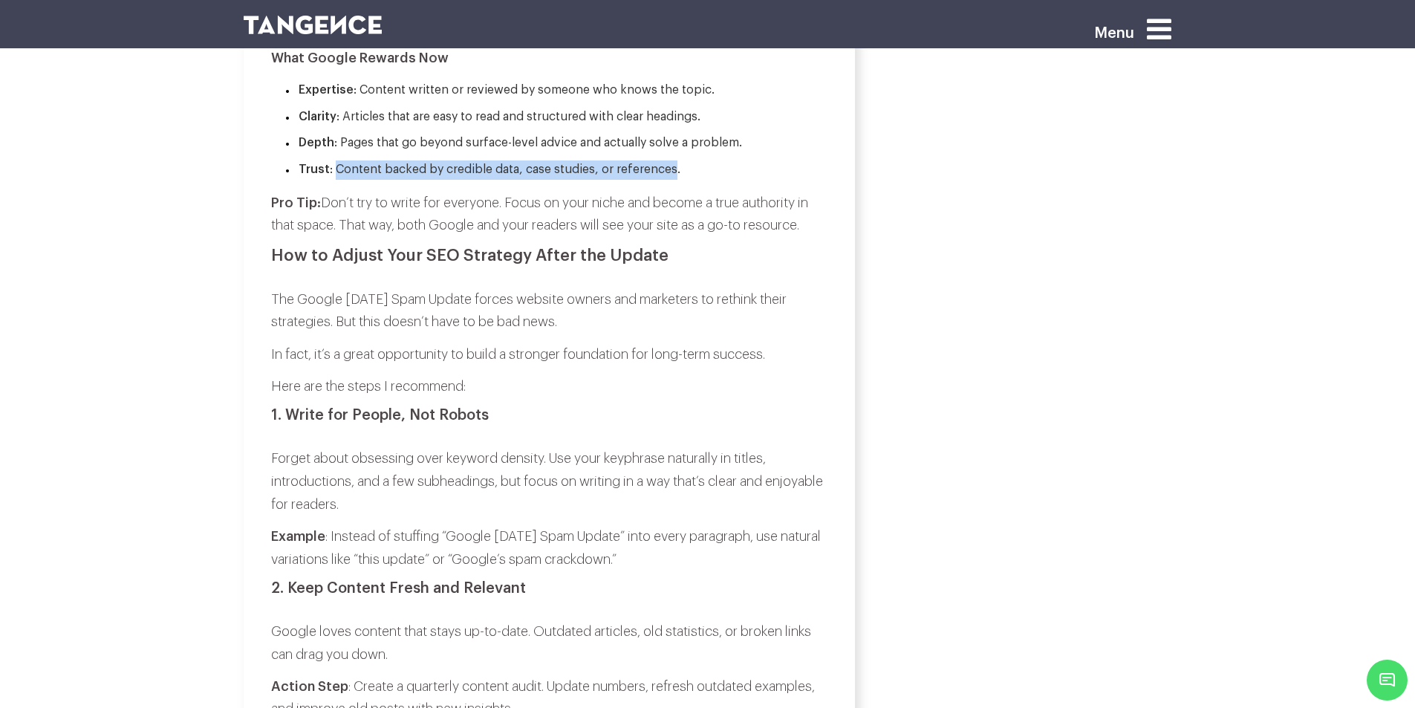
drag, startPoint x: 370, startPoint y: 190, endPoint x: 654, endPoint y: 183, distance: 283.8
click at [654, 180] on li "Trust : Content backed by credible data, case studies, or references." at bounding box center [556, 169] width 542 height 19
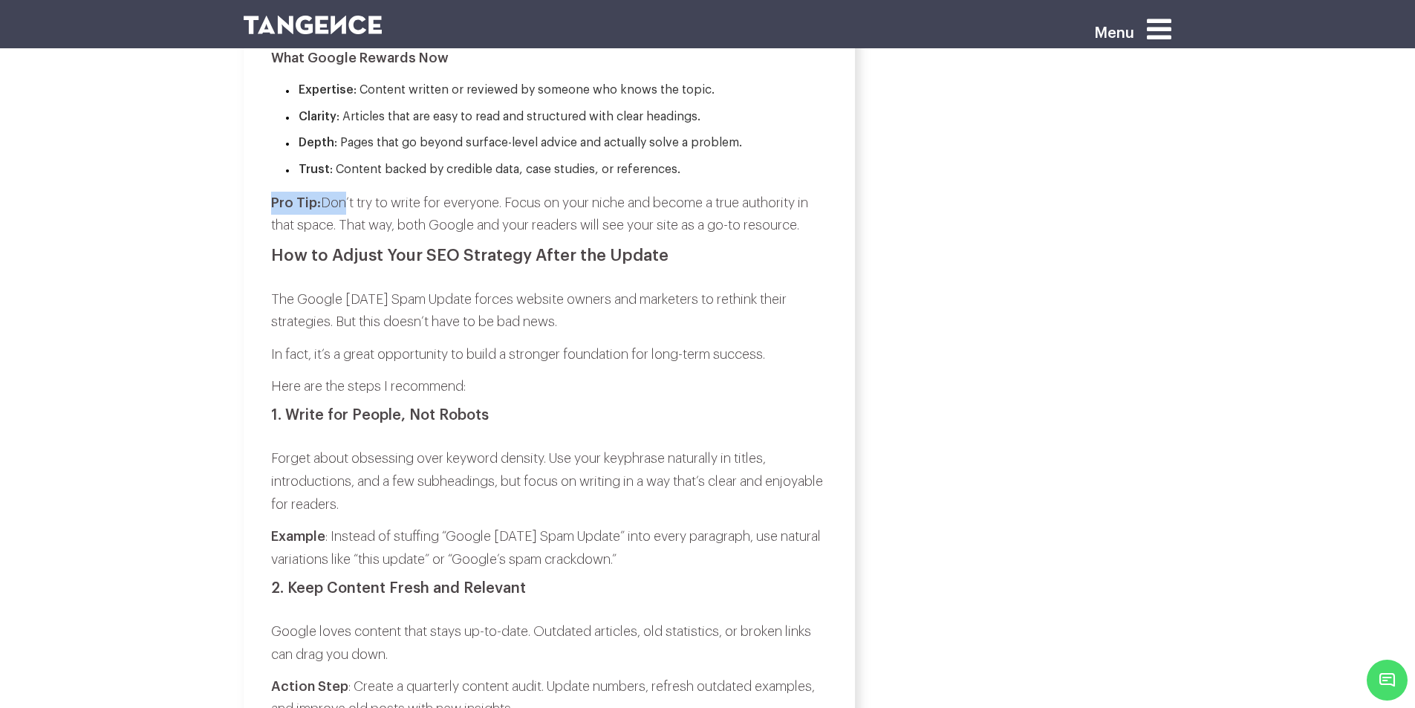
drag, startPoint x: 266, startPoint y: 217, endPoint x: 336, endPoint y: 217, distance: 70.6
click at [344, 217] on p "Pro Tip: Don’t try to write for everyone. Focus on your niche and become a true…" at bounding box center [549, 214] width 556 height 45
drag, startPoint x: 344, startPoint y: 217, endPoint x: 492, endPoint y: 220, distance: 147.8
click at [492, 220] on p "Pro Tip: Don’t try to write for everyone. Focus on your niche and become a true…" at bounding box center [549, 214] width 556 height 45
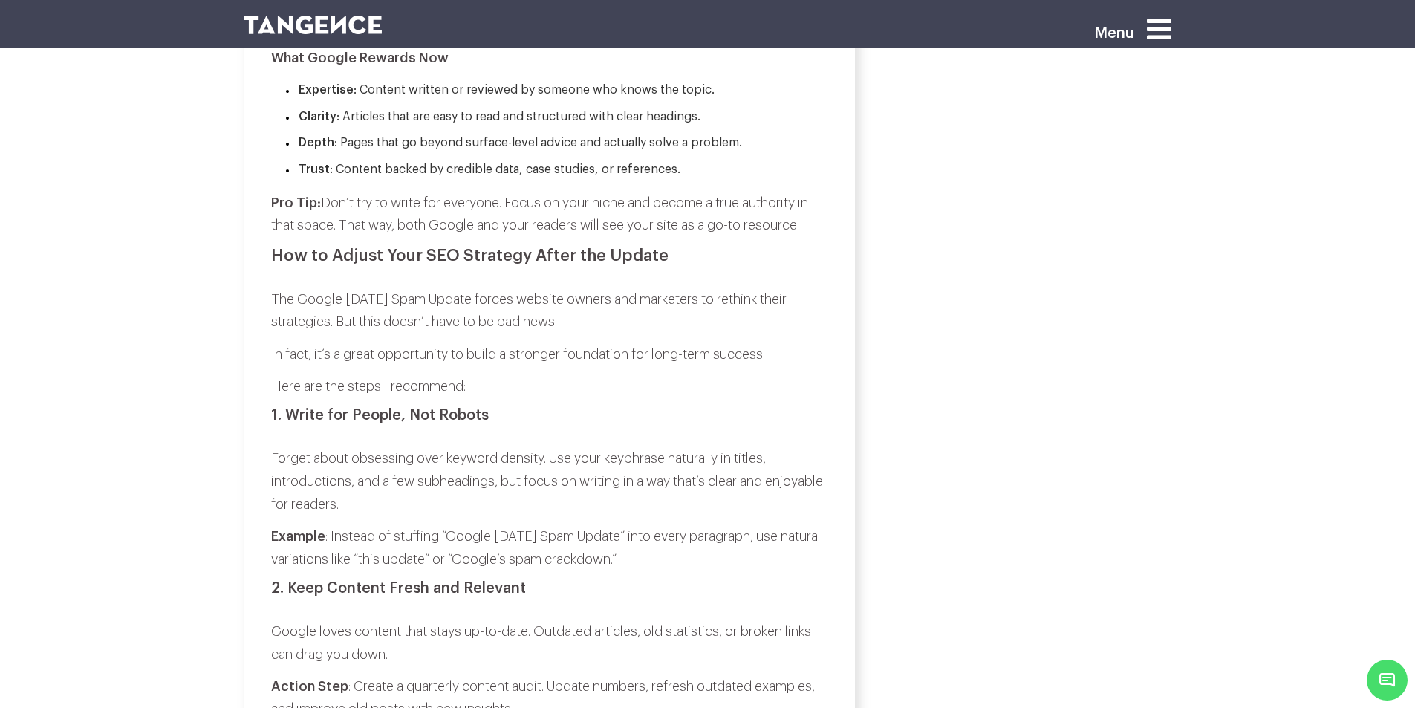
click at [520, 220] on p "Pro Tip: Don’t try to write for everyone. Focus on your niche and become a true…" at bounding box center [549, 214] width 556 height 45
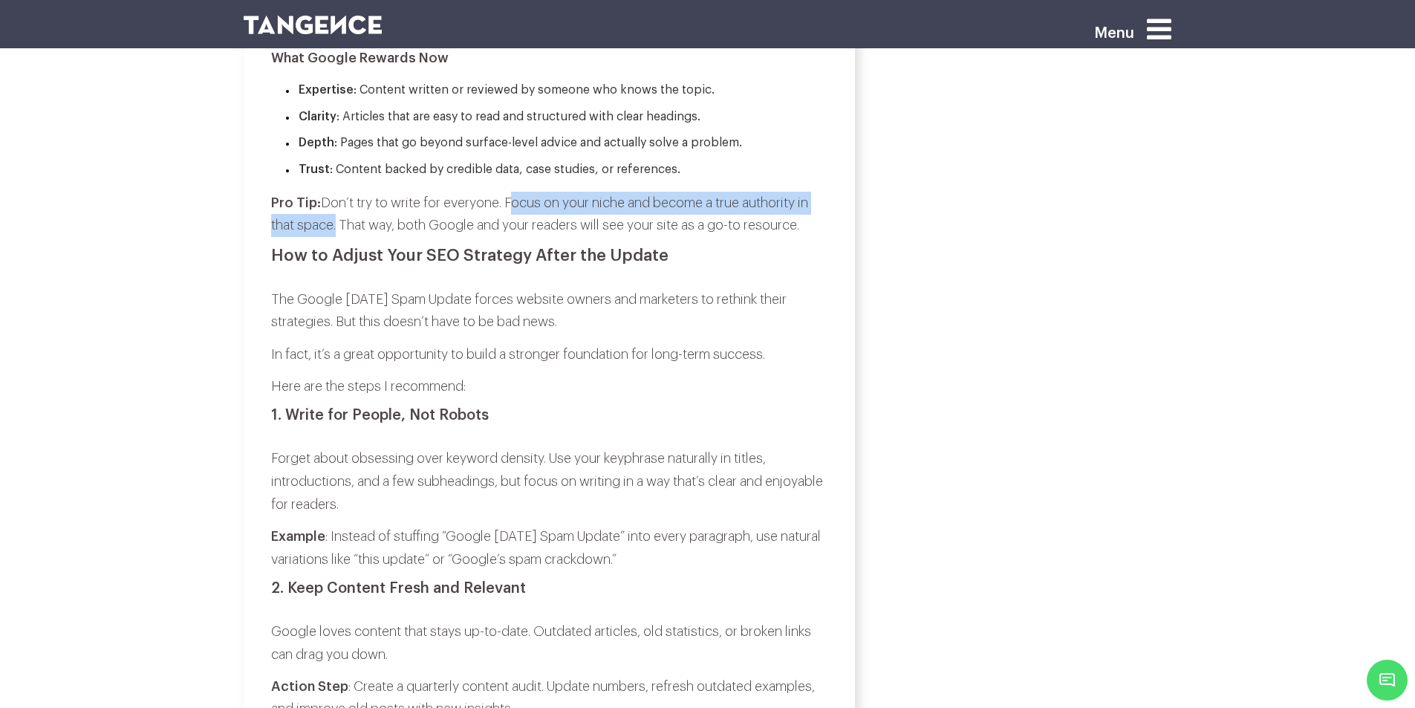
drag, startPoint x: 520, startPoint y: 220, endPoint x: 304, endPoint y: 243, distance: 217.3
click at [304, 237] on p "Pro Tip: Don’t try to write for everyone. Focus on your niche and become a true…" at bounding box center [549, 214] width 556 height 45
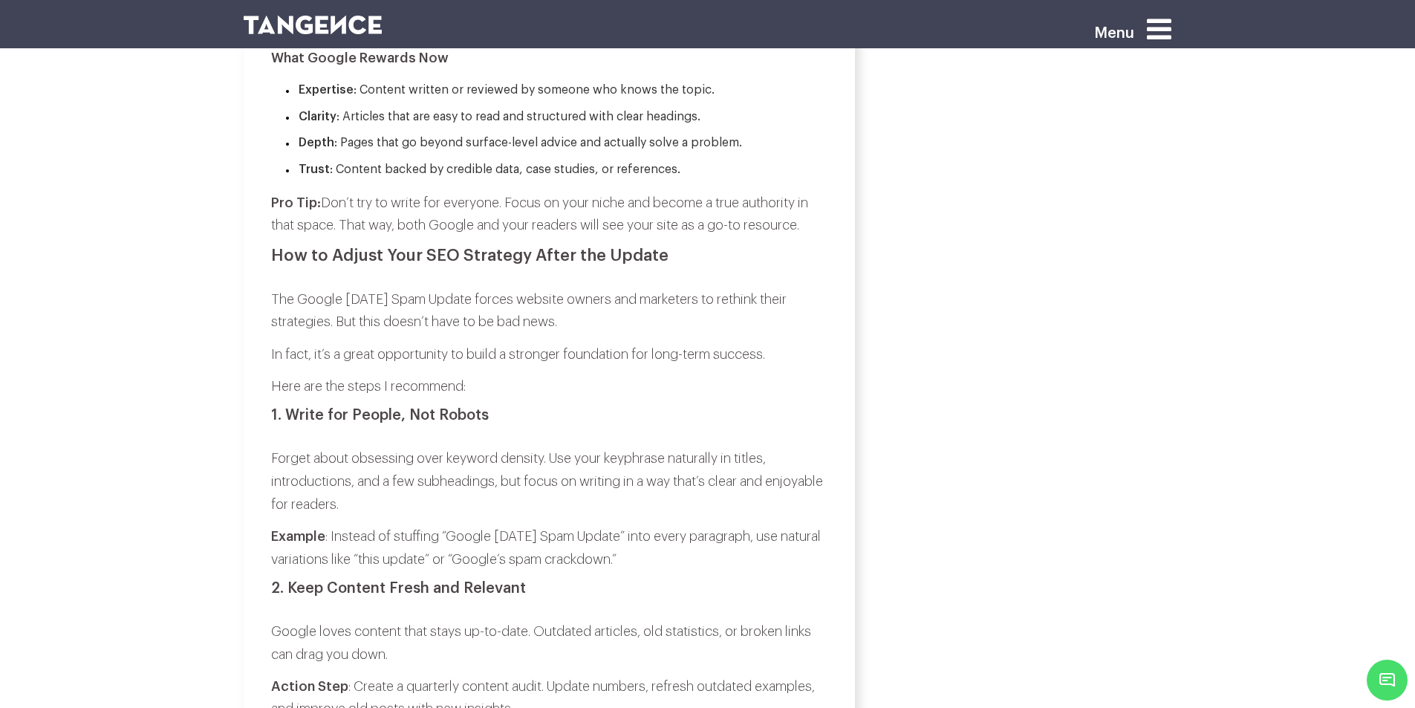
click at [342, 237] on p "Pro Tip: Don’t try to write for everyone. Focus on your niche and become a true…" at bounding box center [549, 214] width 556 height 45
drag, startPoint x: 342, startPoint y: 241, endPoint x: 431, endPoint y: 244, distance: 88.4
click at [417, 237] on p "Pro Tip: Don’t try to write for everyone. Focus on your niche and become a true…" at bounding box center [549, 214] width 556 height 45
click at [433, 237] on p "Pro Tip: Don’t try to write for everyone. Focus on your niche and become a true…" at bounding box center [549, 214] width 556 height 45
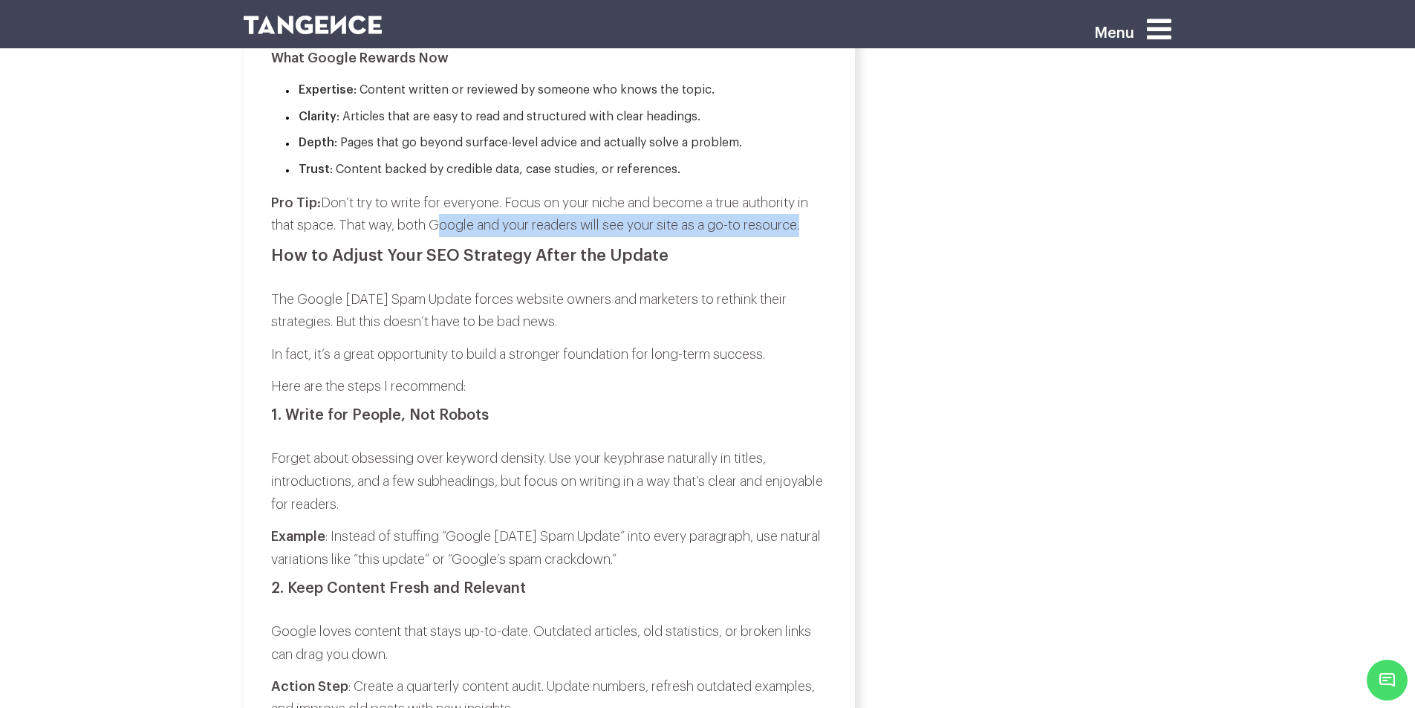
drag, startPoint x: 433, startPoint y: 243, endPoint x: 744, endPoint y: 244, distance: 311.2
click at [769, 237] on p "Pro Tip: Don’t try to write for everyone. Focus on your niche and become a true…" at bounding box center [549, 214] width 556 height 45
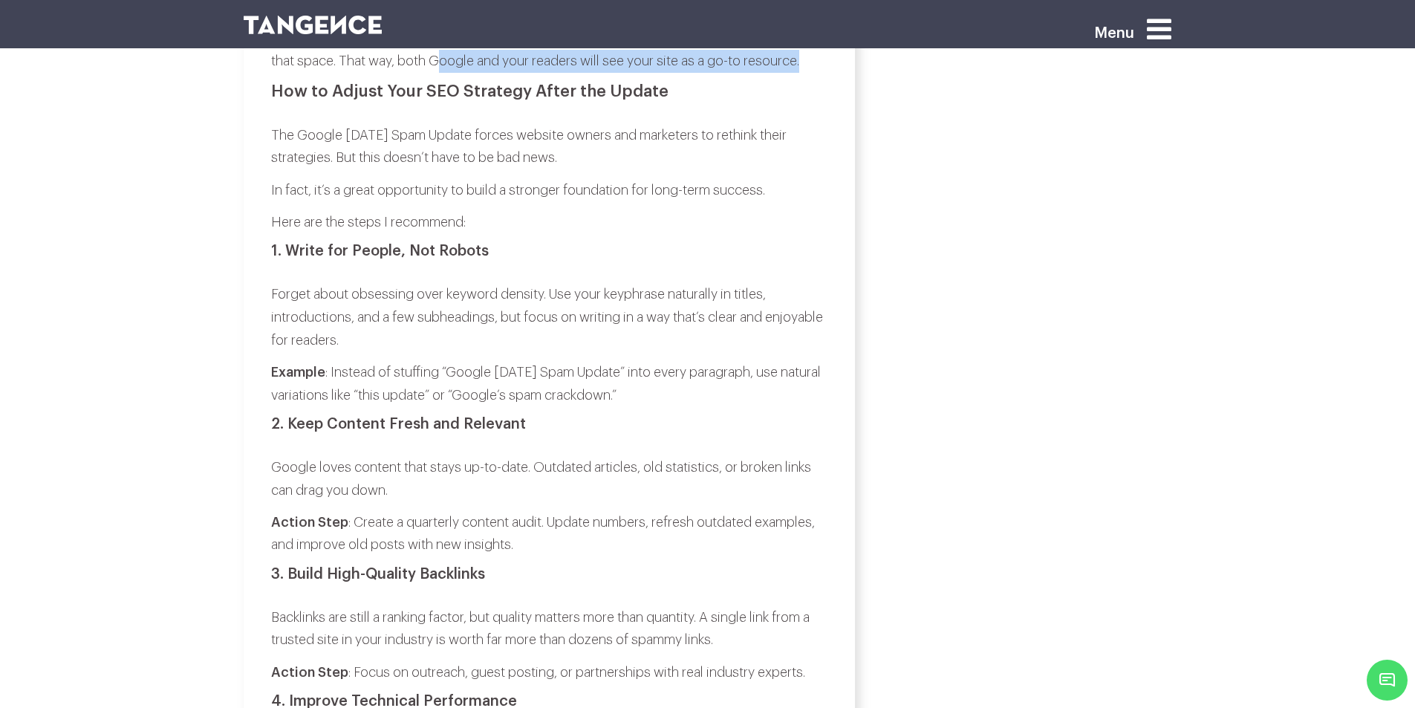
scroll to position [2079, 0]
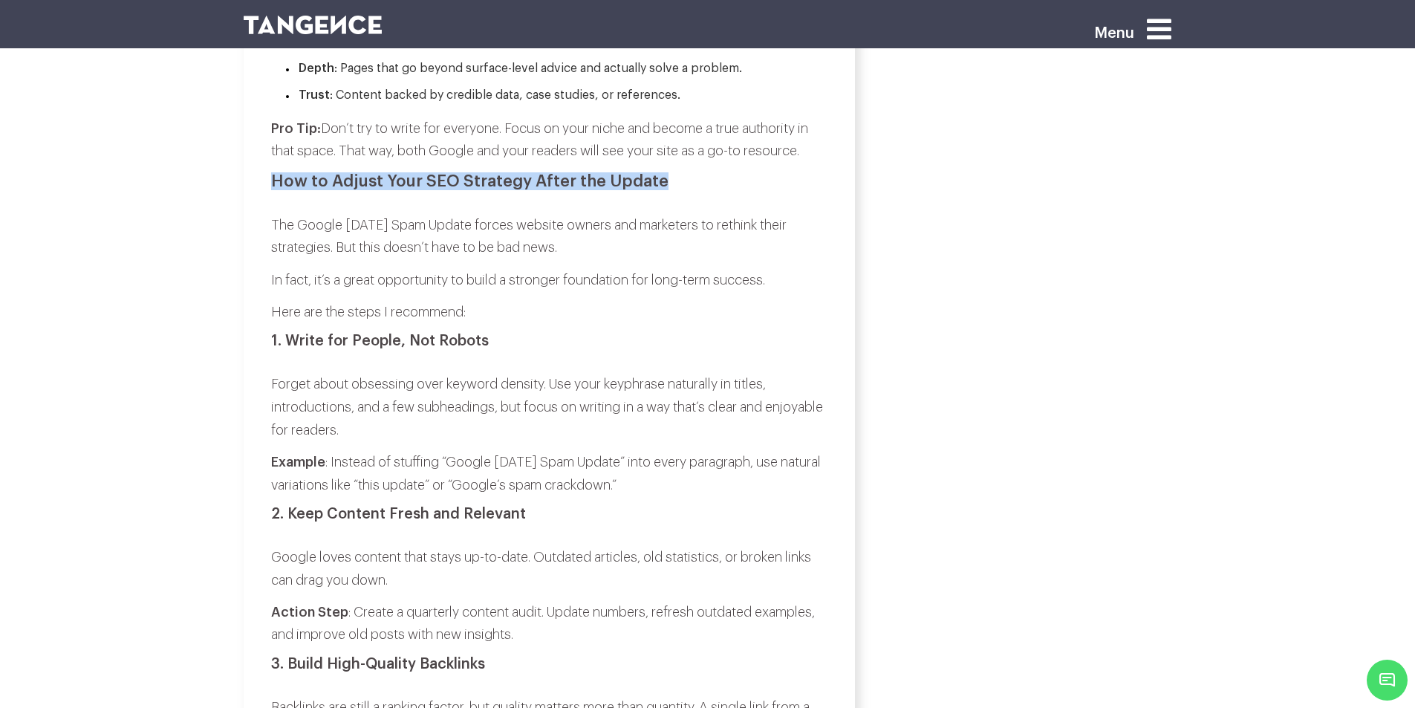
drag, startPoint x: 251, startPoint y: 202, endPoint x: 666, endPoint y: 195, distance: 415.2
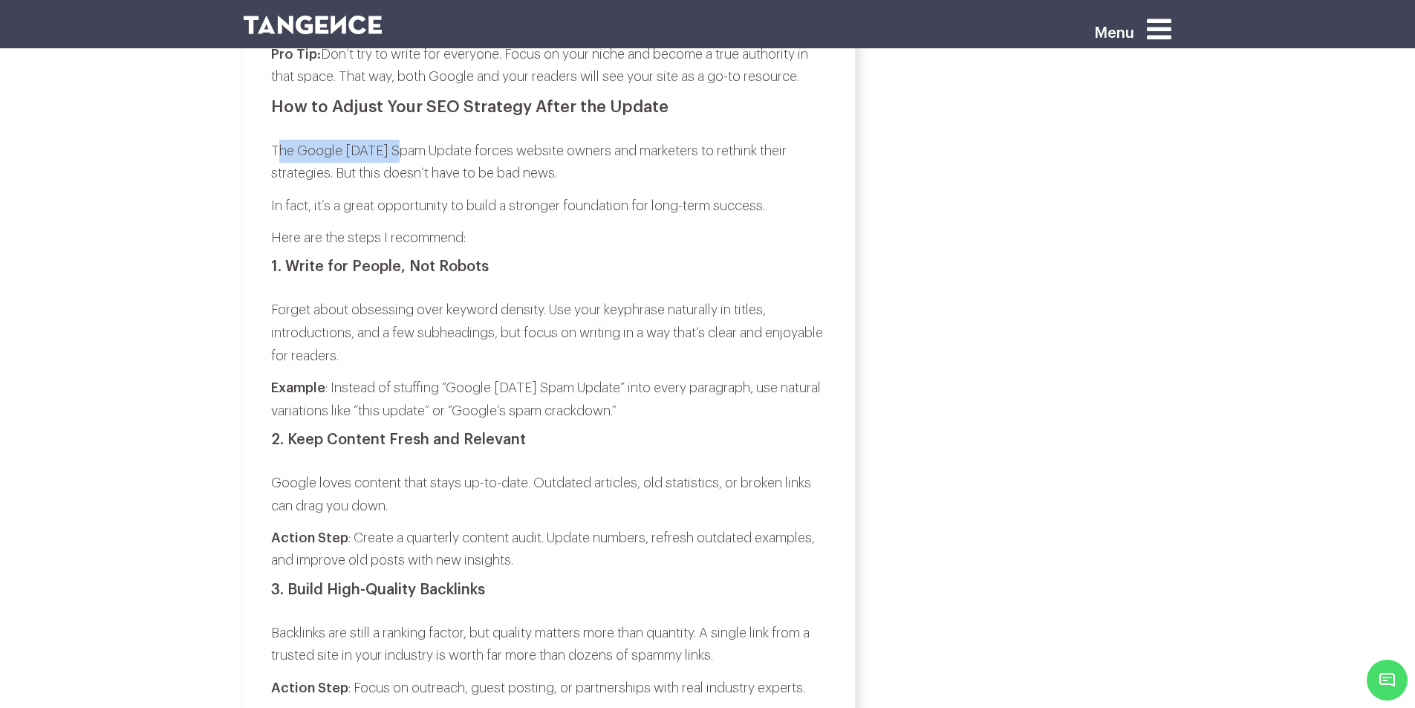
drag, startPoint x: 275, startPoint y: 168, endPoint x: 421, endPoint y: 172, distance: 146.4
click at [401, 179] on p "The Google [DATE] Spam Update forces website owners and marketers to rethink th…" at bounding box center [549, 162] width 556 height 45
click at [446, 166] on p "The Google [DATE] Spam Update forces website owners and marketers to rethink th…" at bounding box center [549, 162] width 556 height 45
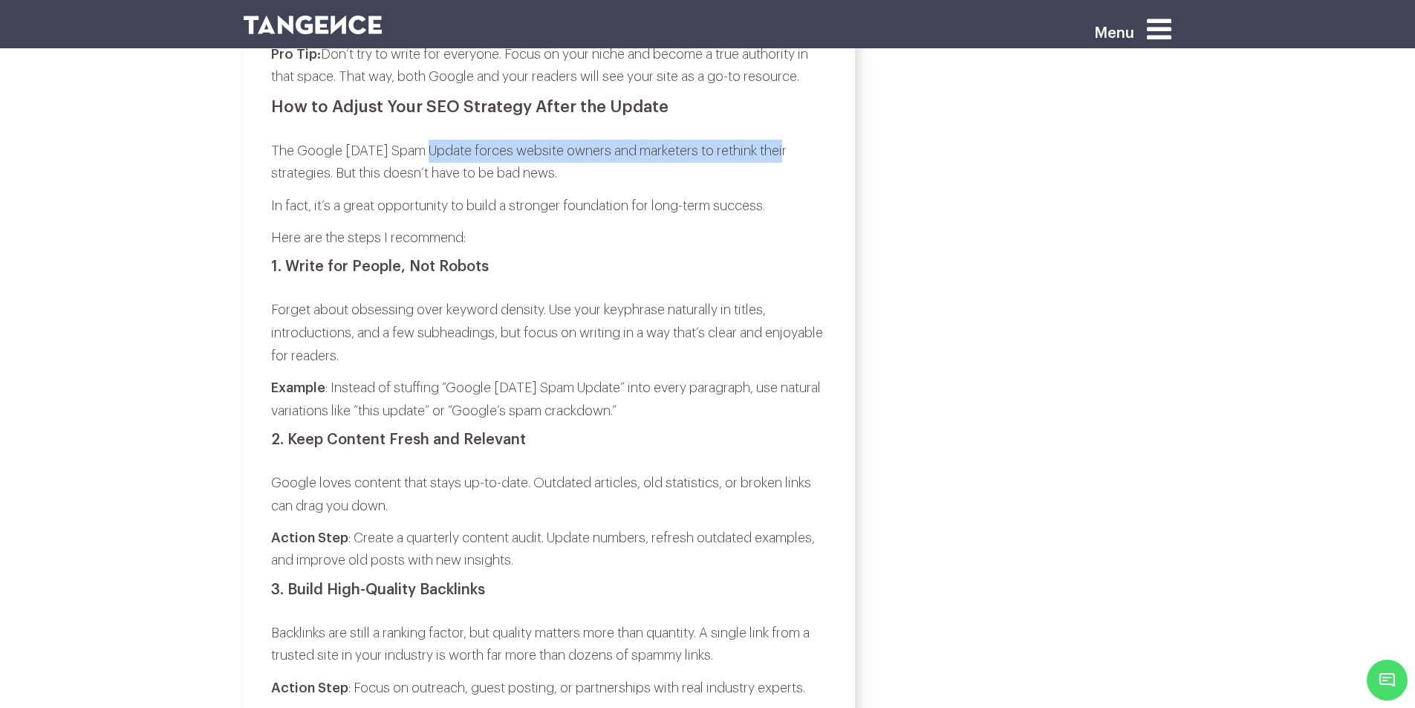
drag, startPoint x: 446, startPoint y: 166, endPoint x: 790, endPoint y: 176, distance: 344.8
click at [790, 176] on p "The Google [DATE] Spam Update forces website owners and marketers to rethink th…" at bounding box center [549, 162] width 556 height 45
drag, startPoint x: 279, startPoint y: 195, endPoint x: 556, endPoint y: 187, distance: 277.1
click at [556, 185] on p "The Google [DATE] Spam Update forces website owners and marketers to rethink th…" at bounding box center [549, 162] width 556 height 45
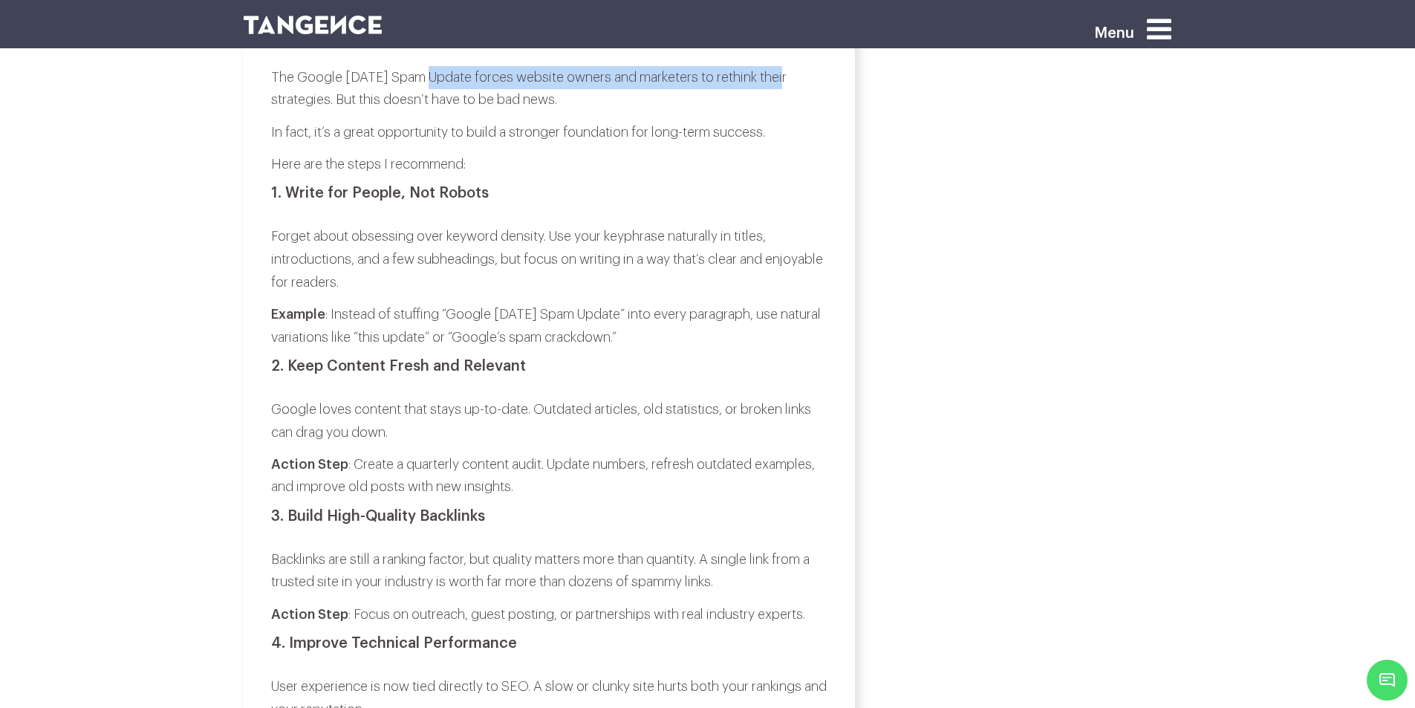
scroll to position [2228, 0]
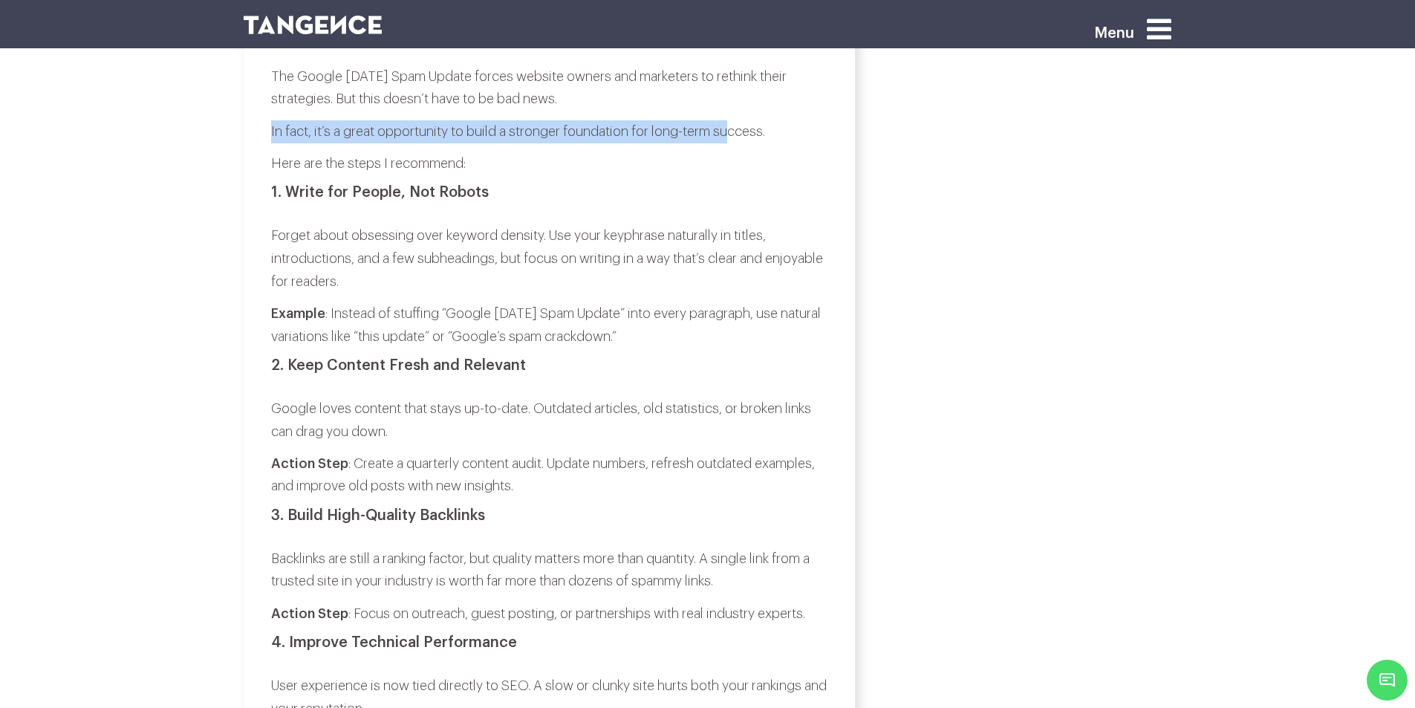
drag, startPoint x: 270, startPoint y: 149, endPoint x: 726, endPoint y: 175, distance: 456.0
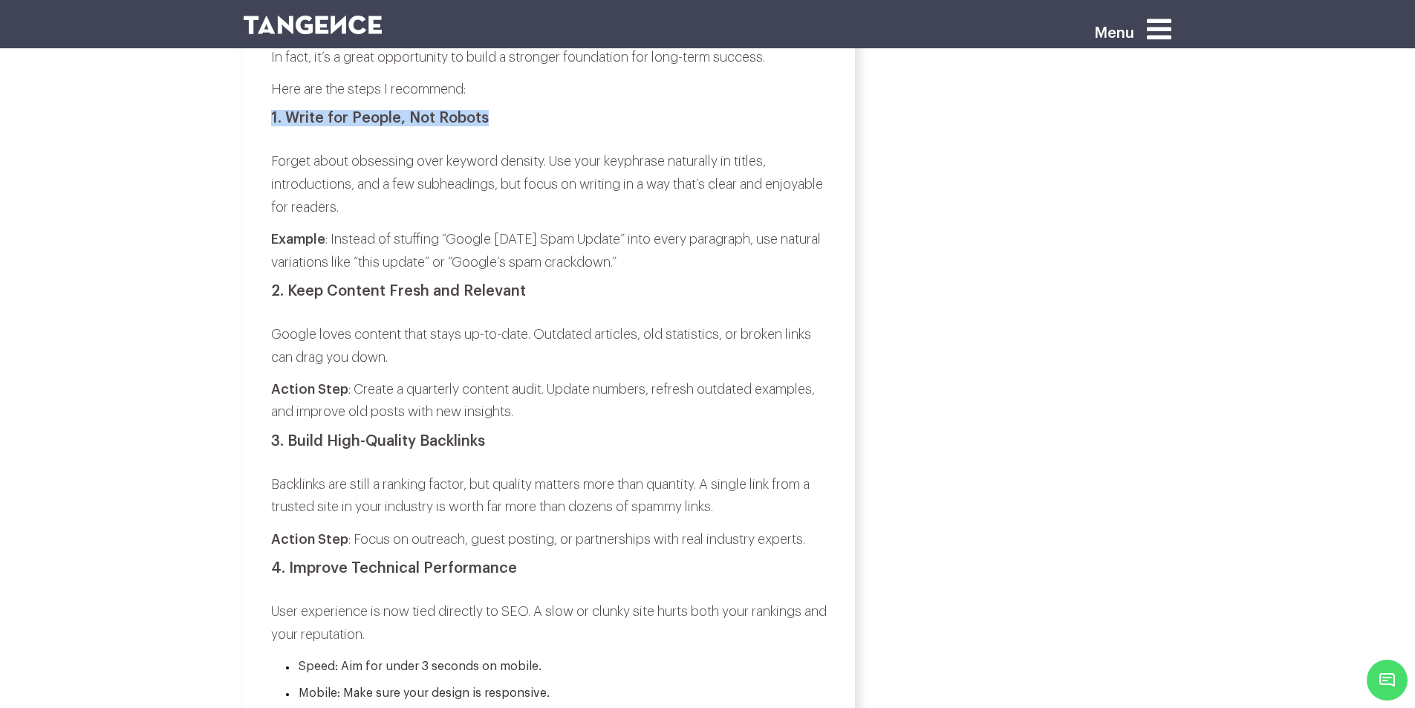
drag, startPoint x: 268, startPoint y: 134, endPoint x: 439, endPoint y: 167, distance: 173.9
click at [505, 134] on div "The Google [DATE] Spam Update and What It Means for Your Rankings by Abhyudaya …" at bounding box center [549, 523] width 611 height 5113
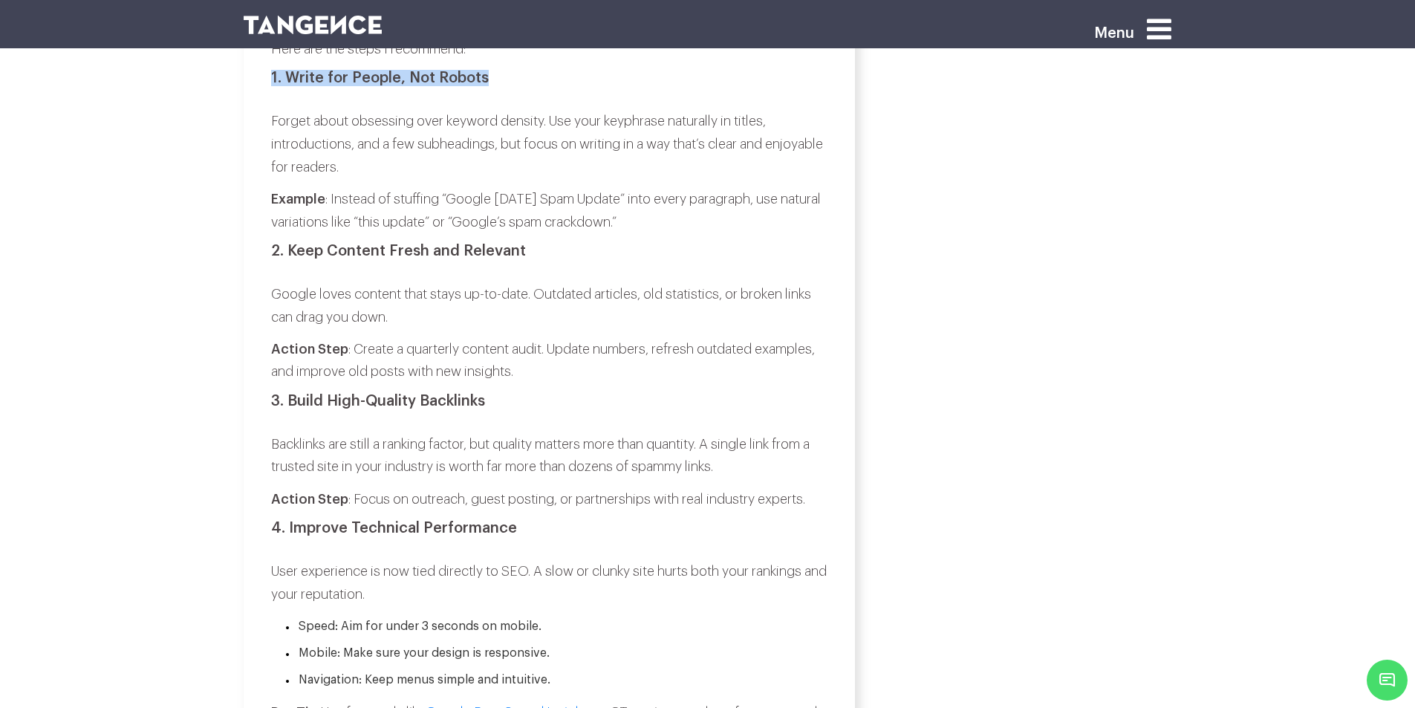
scroll to position [2377, 0]
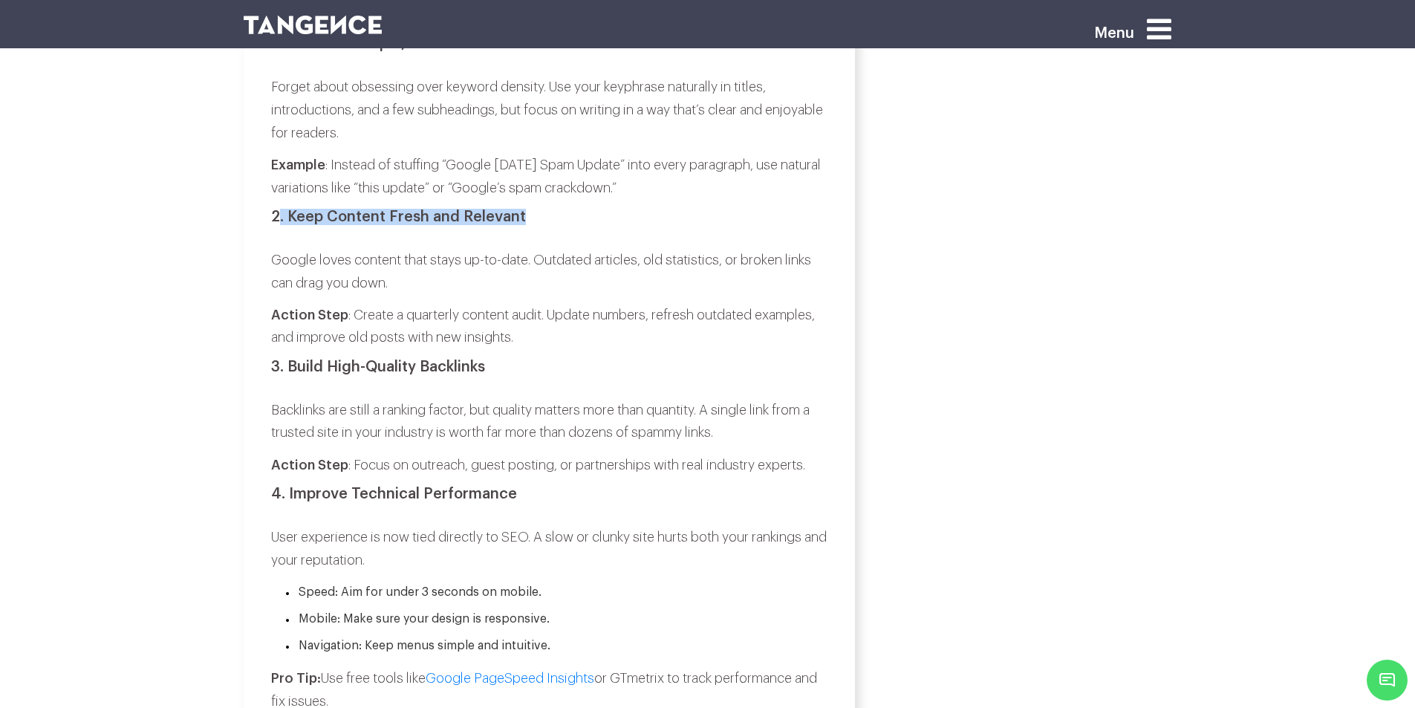
drag, startPoint x: 279, startPoint y: 236, endPoint x: 535, endPoint y: 236, distance: 257.0
click at [535, 225] on h3 "2. Keep Content Fresh and Relevant" at bounding box center [549, 217] width 556 height 16
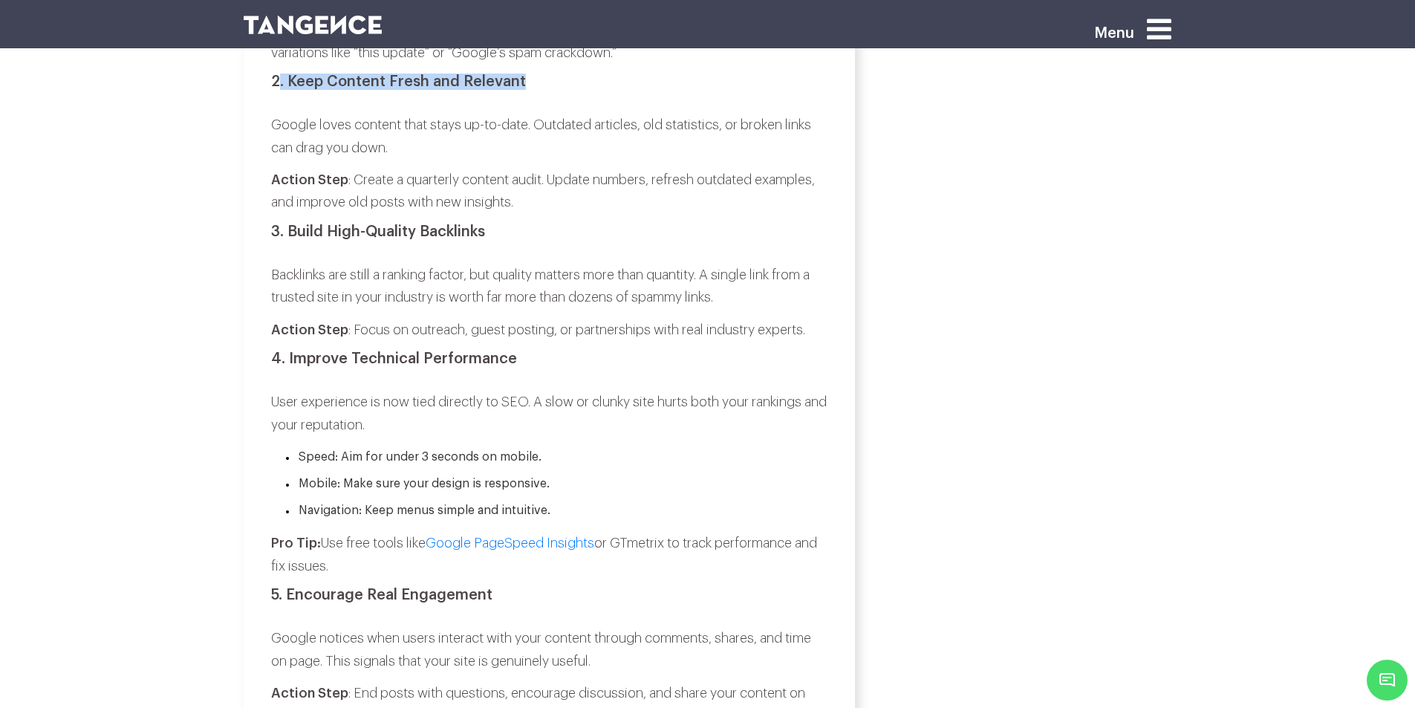
scroll to position [2599, 0]
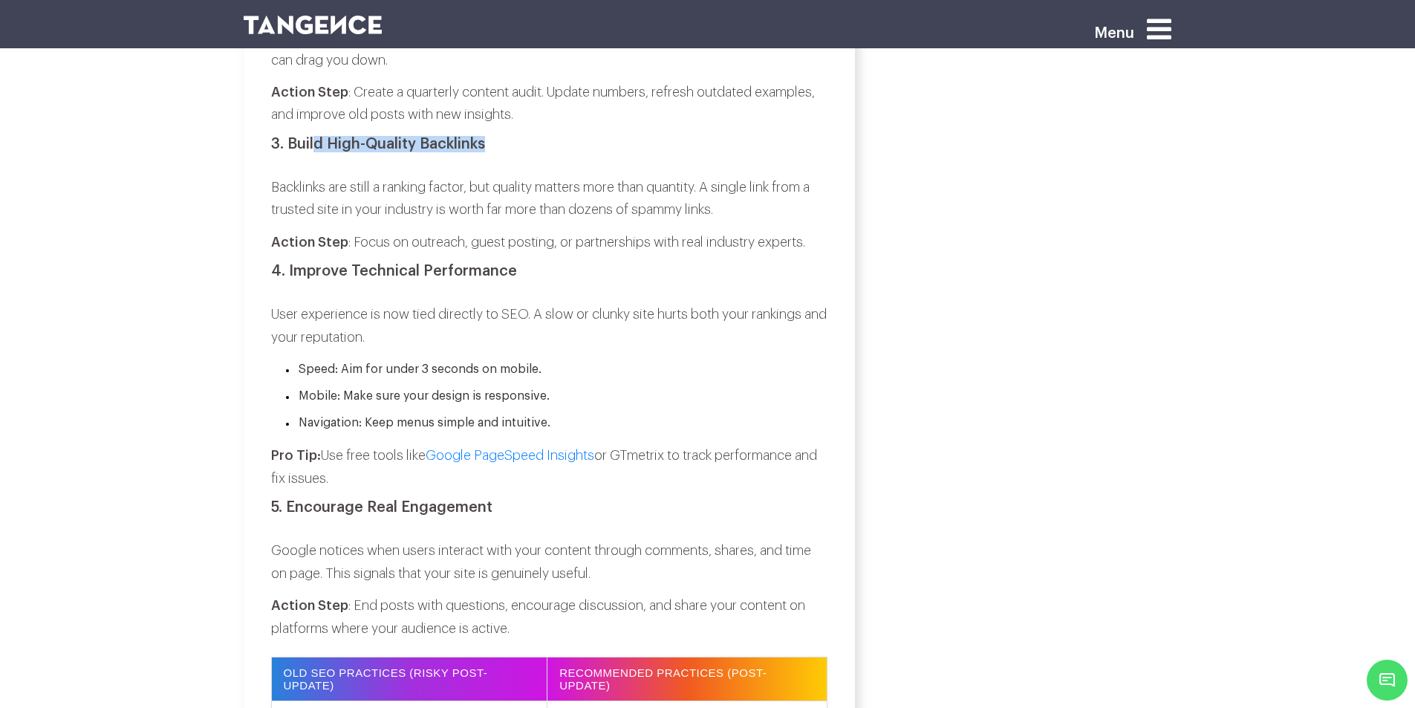
drag, startPoint x: 320, startPoint y: 168, endPoint x: 613, endPoint y: 186, distance: 293.9
click at [607, 186] on div "Search engine optimization (SEO) is always evolving, and one of the biggest sha…" at bounding box center [549, 429] width 556 height 4633
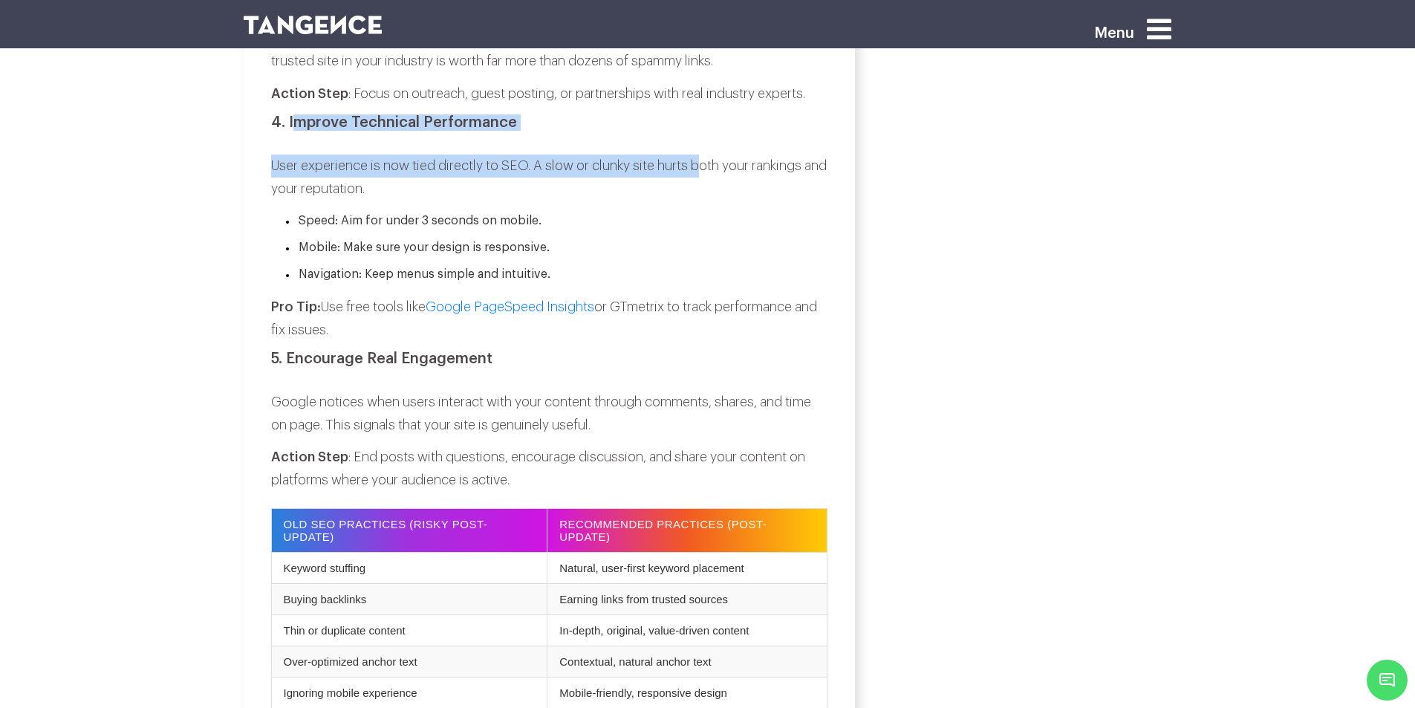
drag, startPoint x: 297, startPoint y: 144, endPoint x: 701, endPoint y: 152, distance: 404.1
click at [701, 152] on div "Search engine optimization (SEO) is always evolving, and one of the biggest sha…" at bounding box center [549, 280] width 556 height 4633
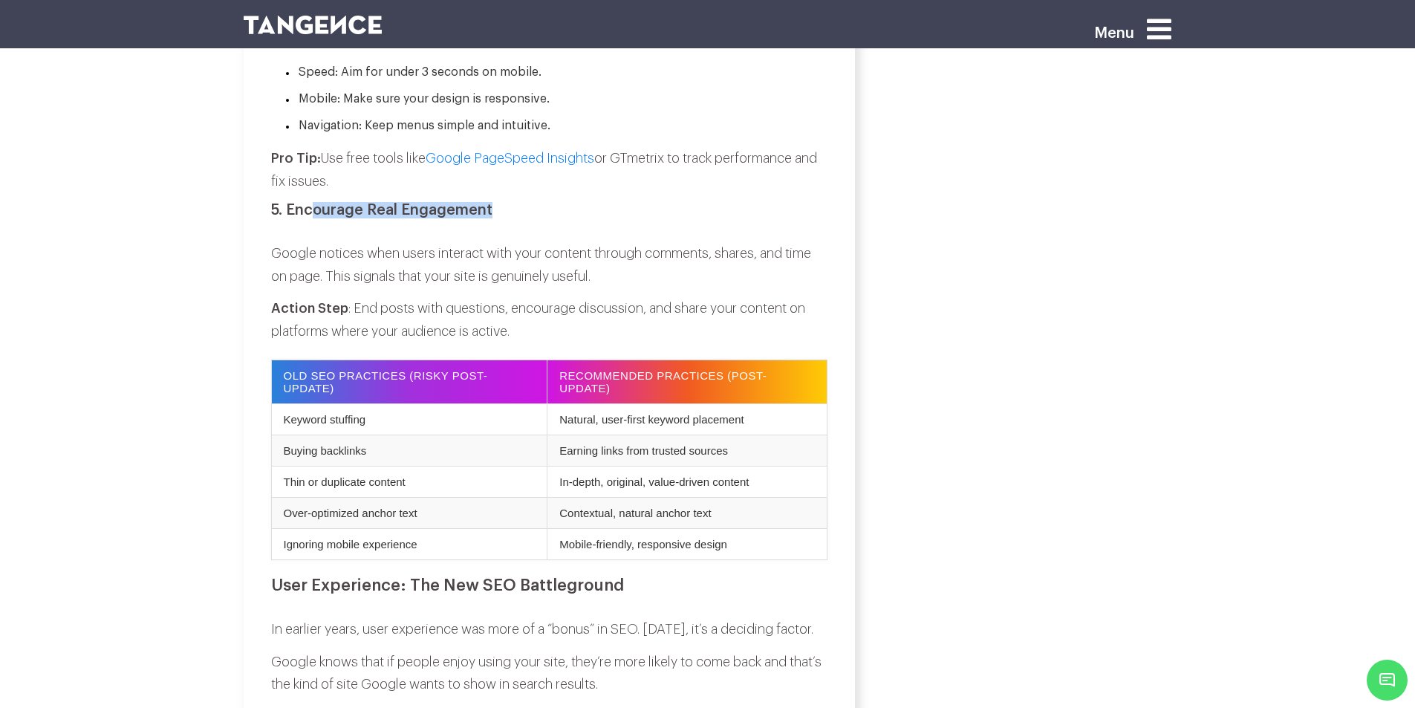
drag, startPoint x: 310, startPoint y: 221, endPoint x: 539, endPoint y: 230, distance: 228.9
click at [539, 218] on h3 "5. Encourage Real Engagement" at bounding box center [549, 210] width 556 height 16
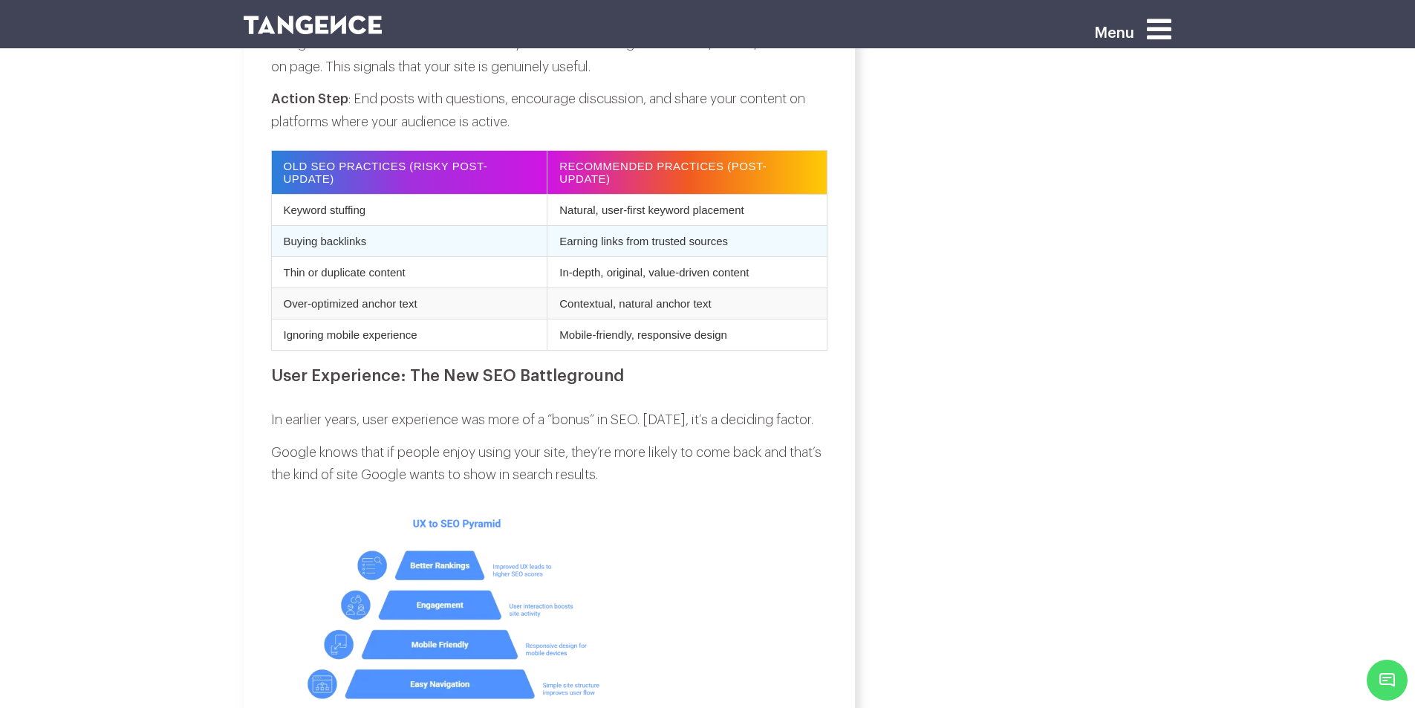
scroll to position [3119, 0]
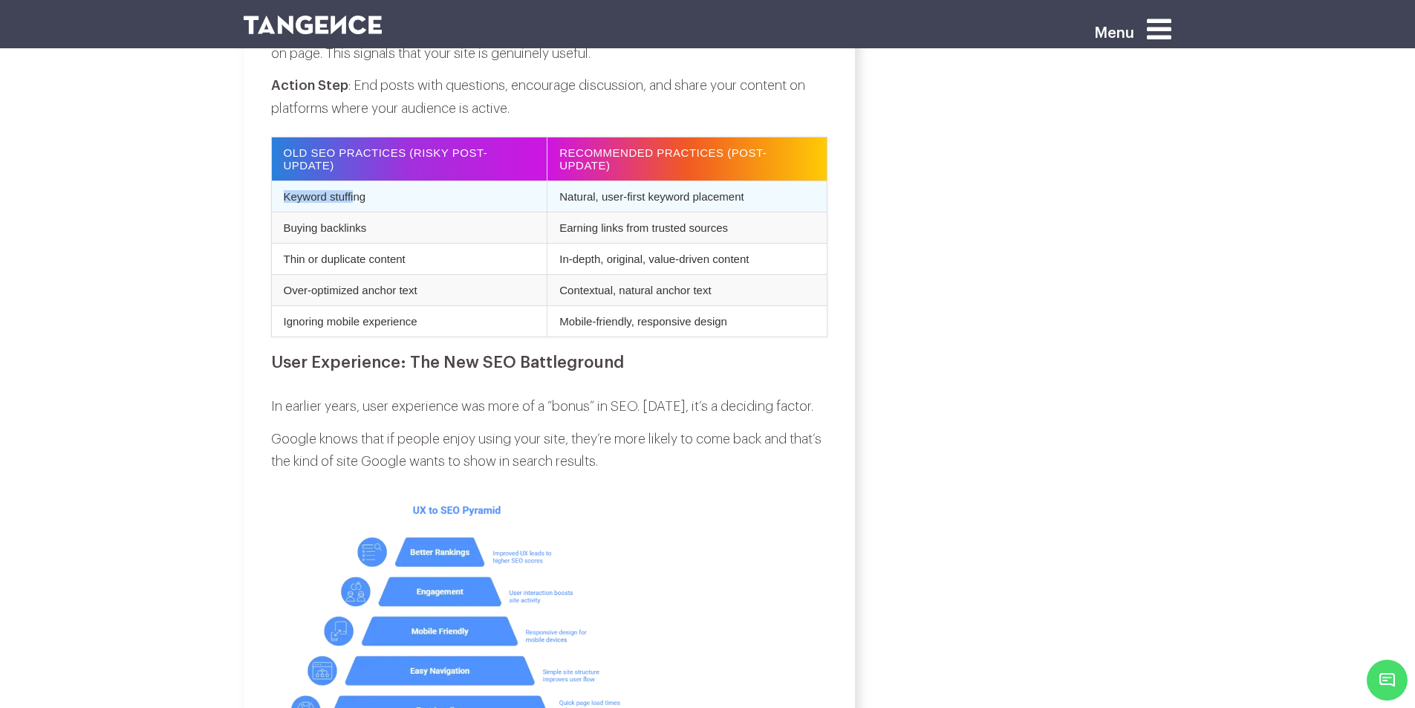
drag, startPoint x: 284, startPoint y: 203, endPoint x: 353, endPoint y: 206, distance: 69.1
click at [353, 206] on td "Keyword stuffing" at bounding box center [409, 195] width 276 height 31
drag, startPoint x: 553, startPoint y: 203, endPoint x: 735, endPoint y: 205, distance: 182.0
click at [741, 203] on td "Natural, user-first keyword placement" at bounding box center [687, 195] width 280 height 31
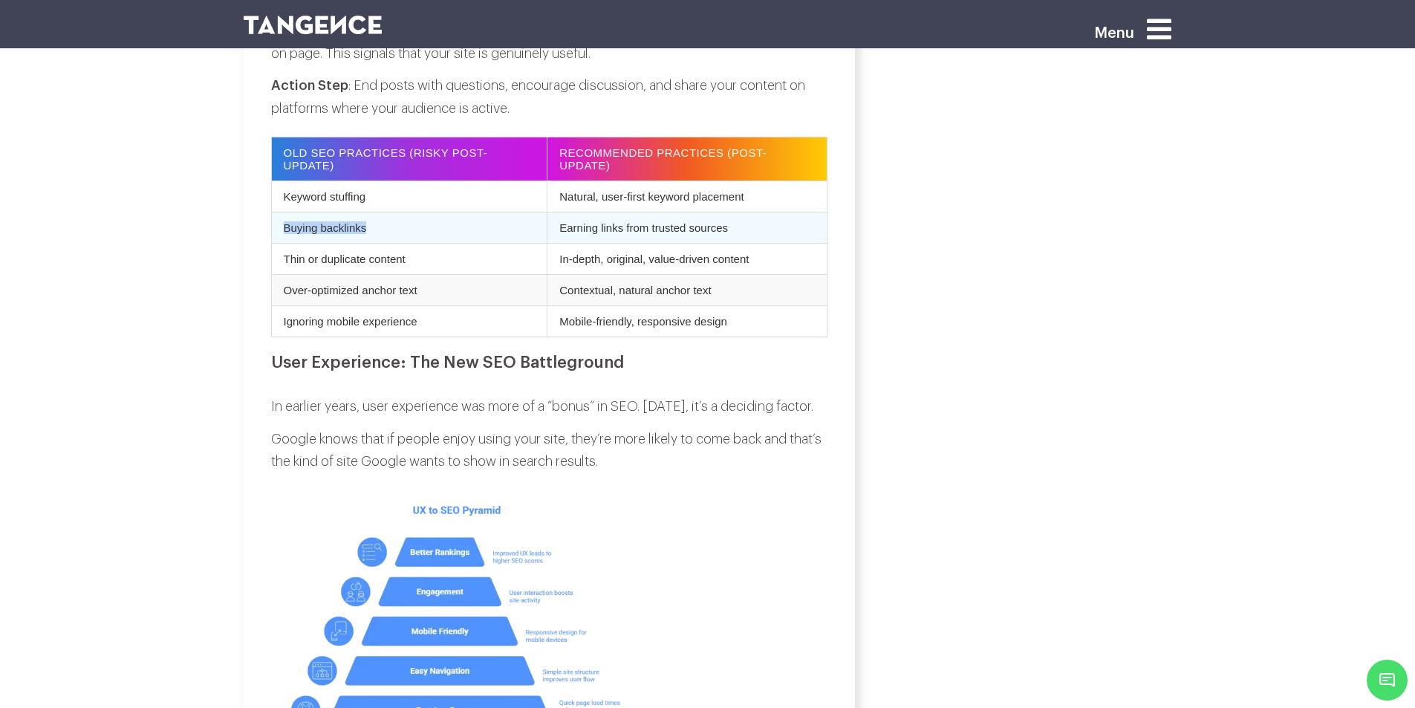
drag, startPoint x: 282, startPoint y: 231, endPoint x: 370, endPoint y: 243, distance: 88.4
click at [370, 243] on td "Buying backlinks" at bounding box center [409, 227] width 276 height 31
drag, startPoint x: 583, startPoint y: 233, endPoint x: 746, endPoint y: 237, distance: 163.4
click at [746, 237] on td "Earning links from trusted sources" at bounding box center [687, 227] width 280 height 31
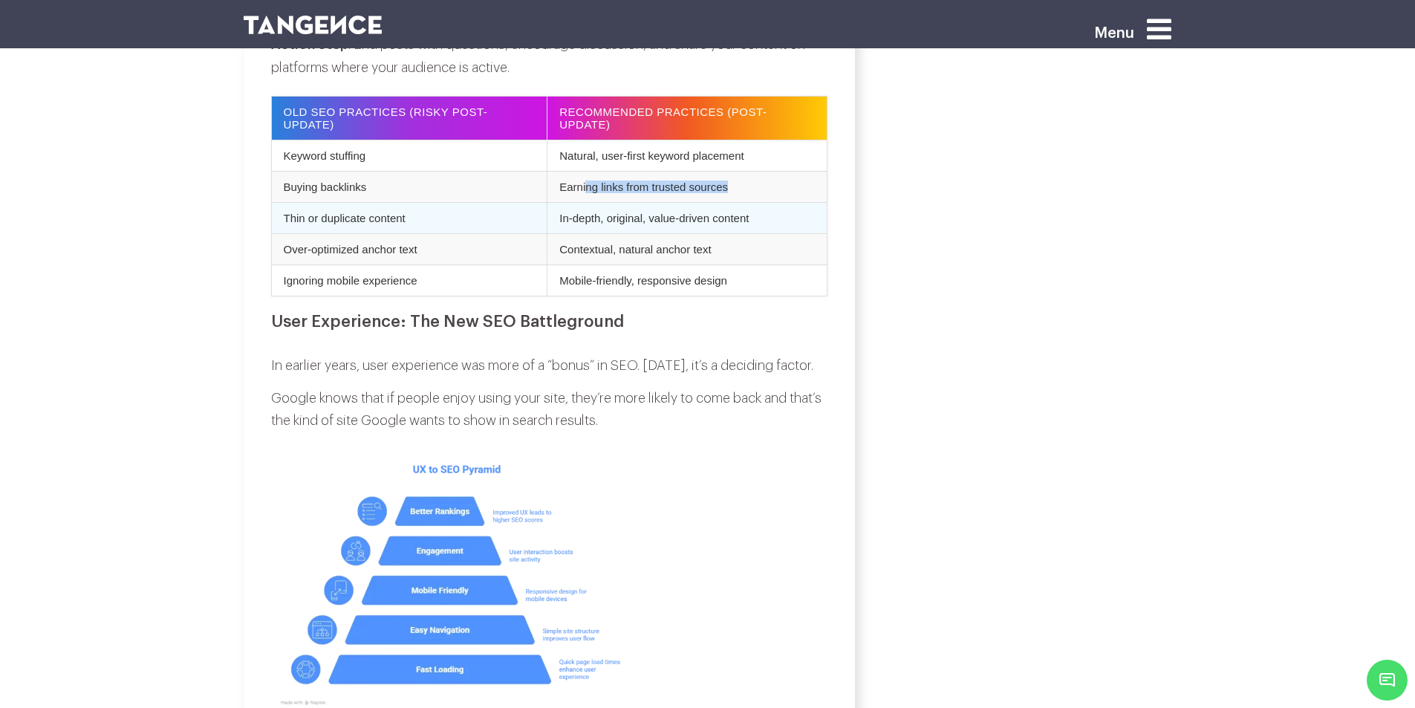
scroll to position [3194, 0]
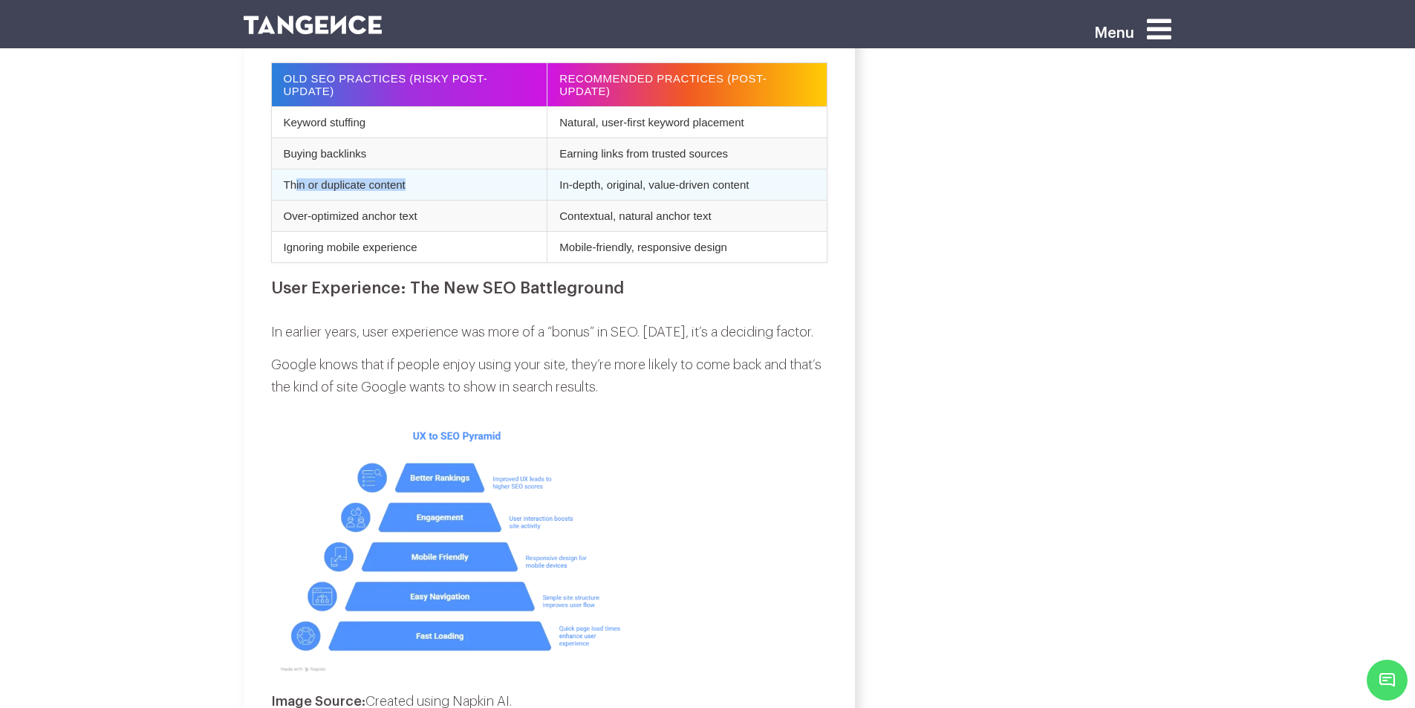
drag, startPoint x: 293, startPoint y: 202, endPoint x: 407, endPoint y: 201, distance: 113.6
click at [407, 200] on td "Thin or duplicate content" at bounding box center [409, 184] width 276 height 31
drag, startPoint x: 570, startPoint y: 202, endPoint x: 775, endPoint y: 198, distance: 204.3
click at [775, 198] on td "In-depth, original, value-driven content" at bounding box center [687, 184] width 280 height 31
drag, startPoint x: 289, startPoint y: 228, endPoint x: 447, endPoint y: 238, distance: 158.5
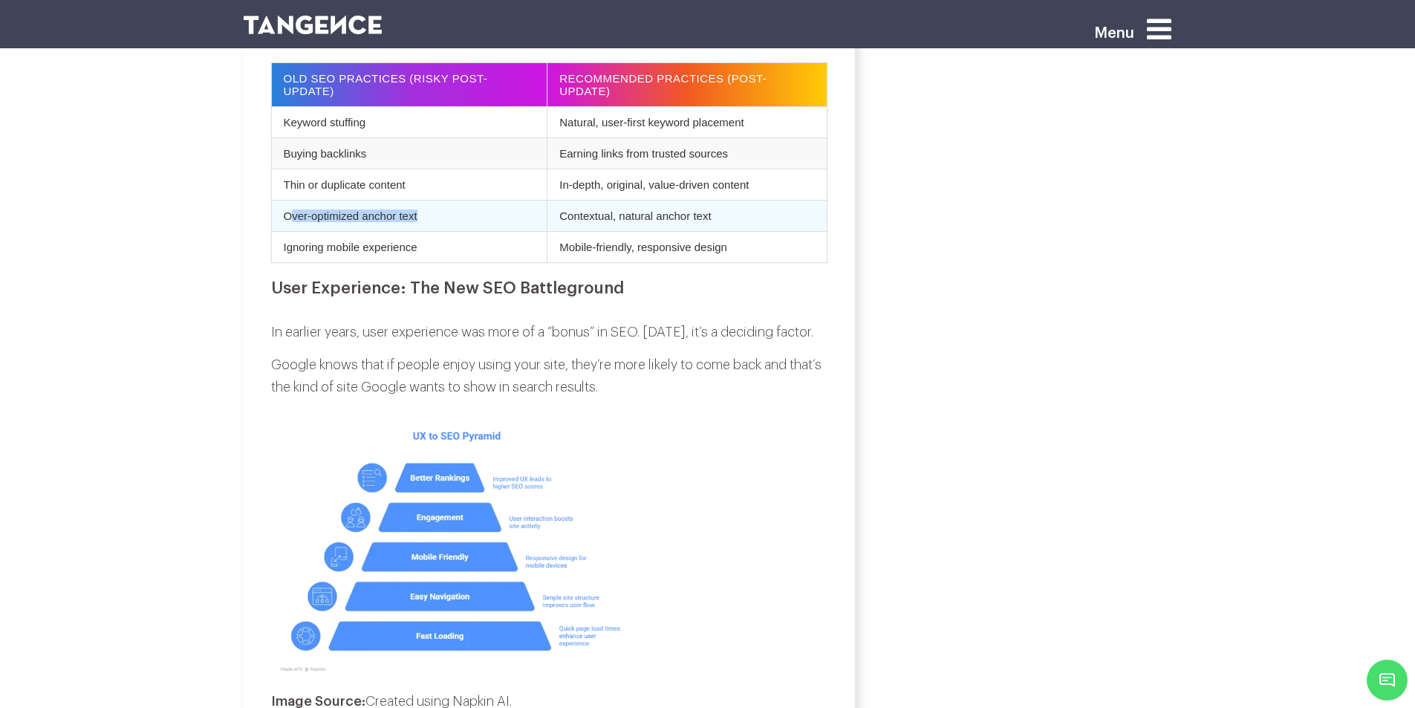
click at [447, 231] on td "Over-optimized anchor text" at bounding box center [409, 215] width 276 height 31
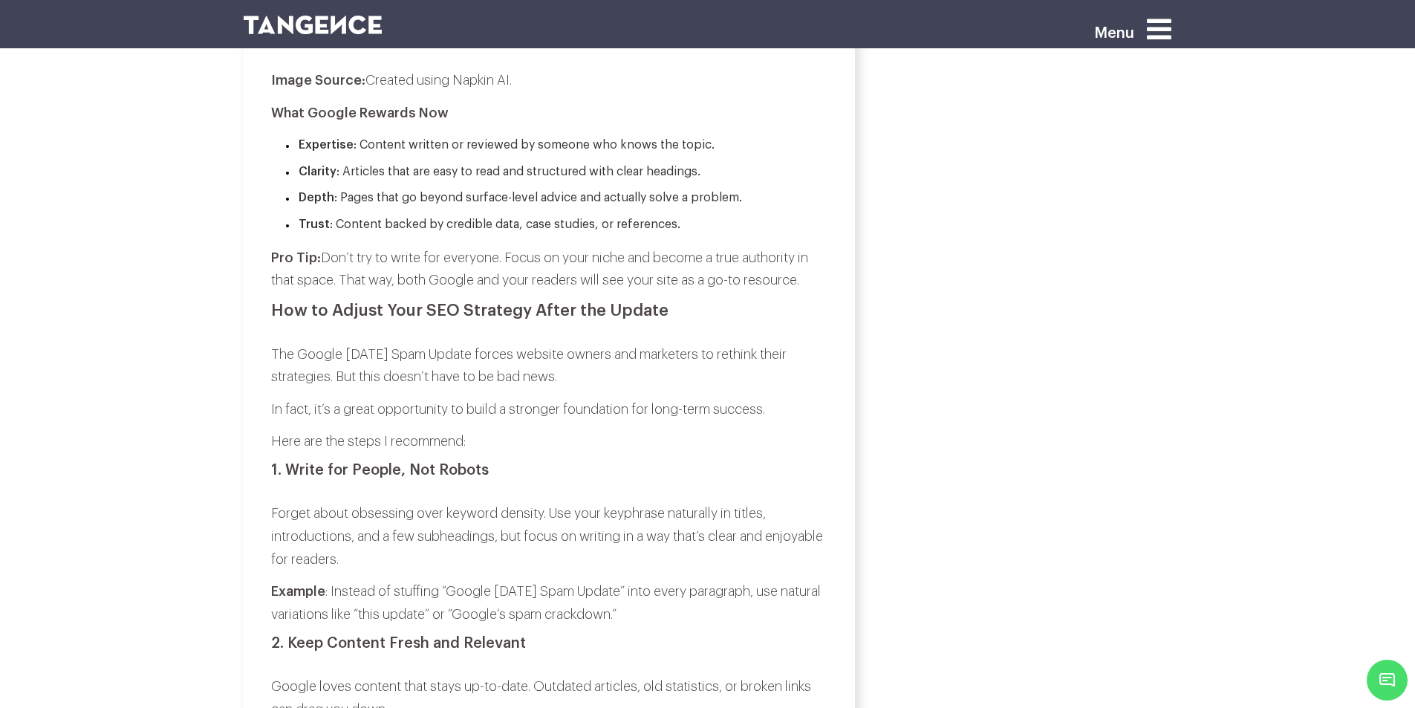
scroll to position [2322, 0]
